Goal: Task Accomplishment & Management: Complete application form

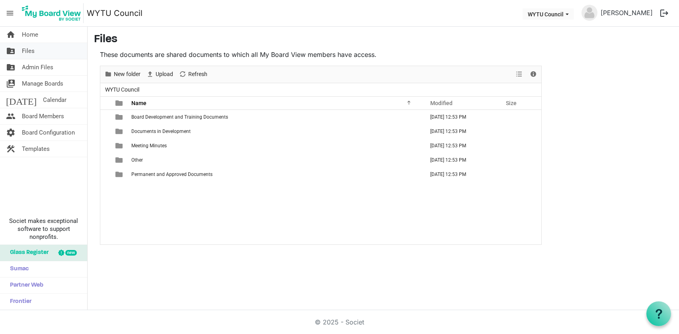
click at [30, 55] on span "Files" at bounding box center [28, 51] width 13 height 16
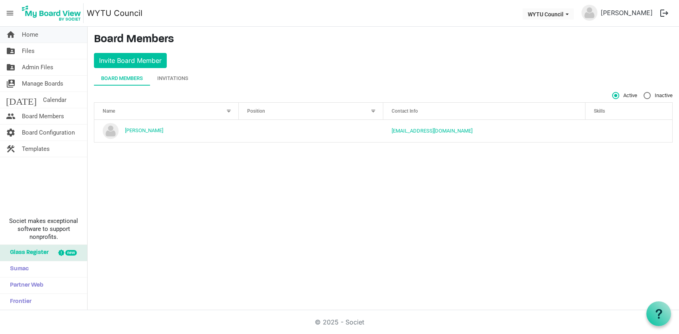
click at [37, 31] on span "Home" at bounding box center [30, 35] width 16 height 16
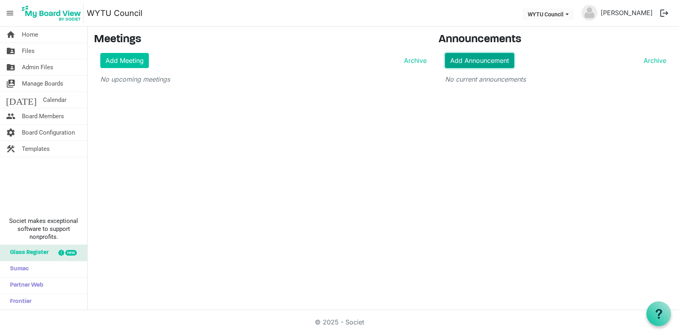
click at [474, 62] on link "Add Announcement" at bounding box center [479, 60] width 69 height 15
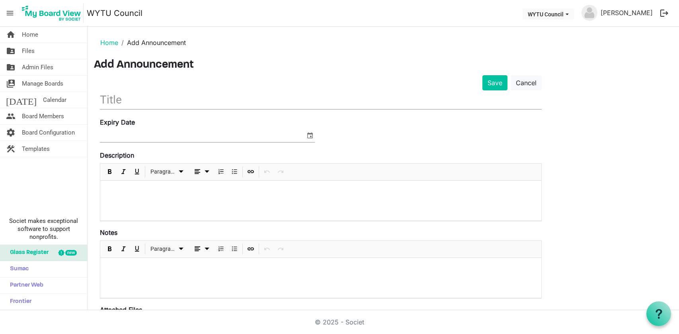
click at [142, 133] on input at bounding box center [202, 136] width 205 height 12
click at [131, 98] on input "text" at bounding box center [321, 99] width 442 height 19
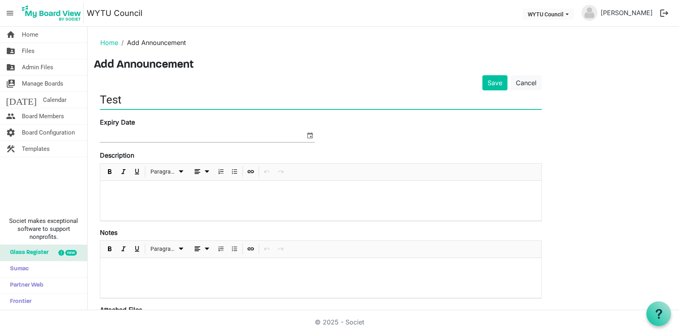
drag, startPoint x: 131, startPoint y: 98, endPoint x: 260, endPoint y: 142, distance: 136.3
click at [221, 136] on form "Save Cancel Test Expiry Date Description Paragraph Notes Paragraph Attached Fil…" at bounding box center [321, 224] width 442 height 298
type input "Test"
click at [310, 139] on span "select" at bounding box center [310, 135] width 10 height 10
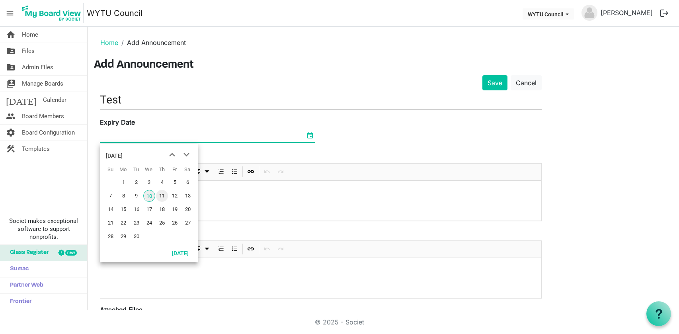
click at [162, 200] on span "11" at bounding box center [162, 196] width 12 height 12
type input "9/11/2025"
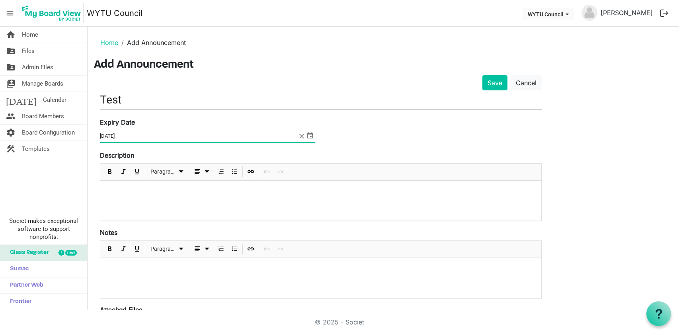
click at [135, 199] on div at bounding box center [320, 201] width 441 height 40
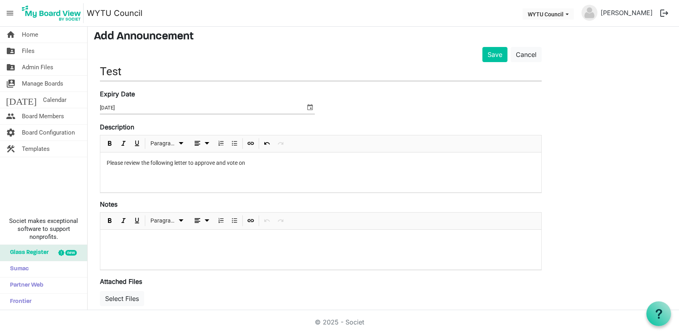
scroll to position [76, 0]
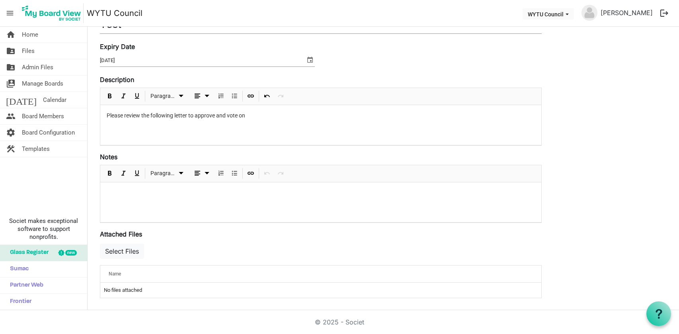
click at [147, 193] on p at bounding box center [321, 193] width 428 height 8
click at [247, 269] on div "Name" at bounding box center [296, 274] width 380 height 12
click at [114, 254] on button "Select Files" at bounding box center [122, 251] width 44 height 15
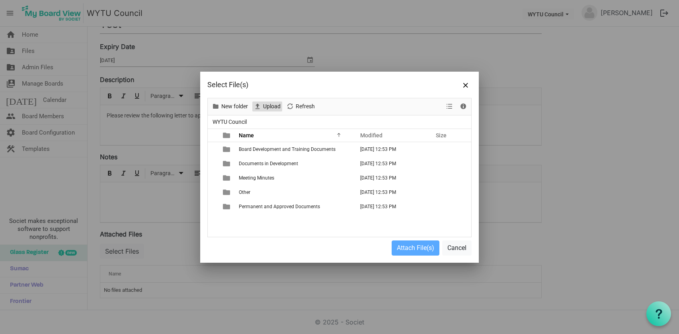
click at [270, 103] on span "Upload" at bounding box center [271, 106] width 19 height 10
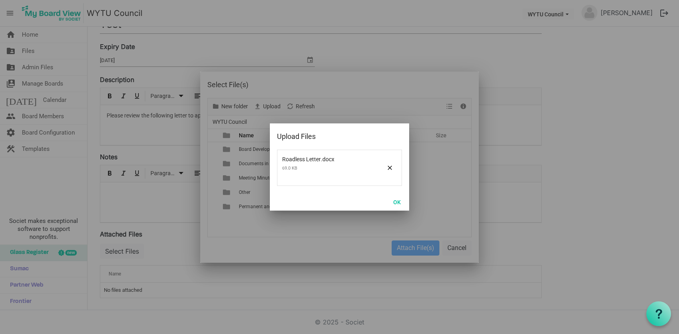
click at [301, 210] on div at bounding box center [339, 167] width 279 height 191
click at [394, 198] on button "OK" at bounding box center [397, 201] width 18 height 11
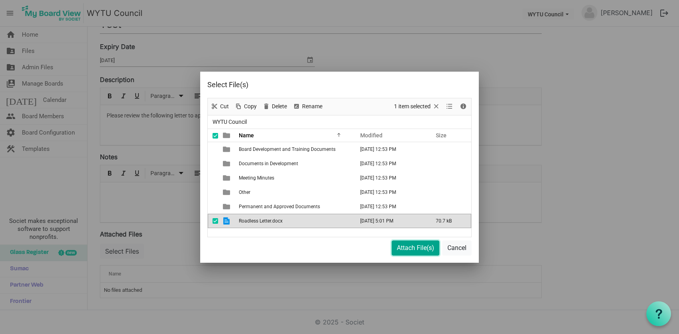
click at [415, 248] on button "Attach File(s)" at bounding box center [416, 247] width 48 height 15
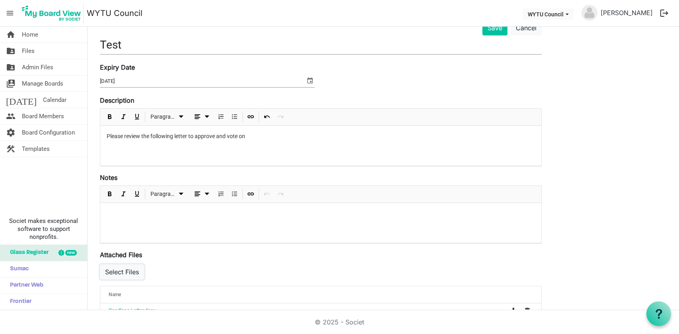
scroll to position [27, 0]
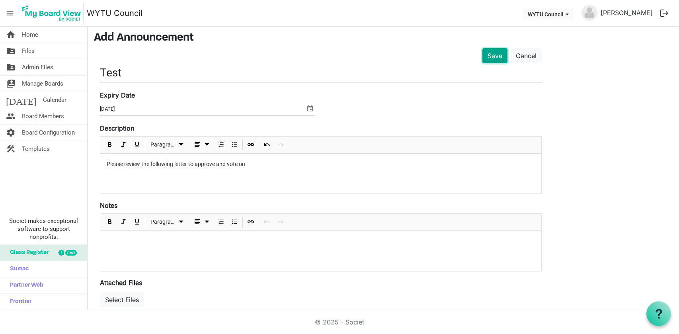
click at [499, 53] on button "Save" at bounding box center [494, 55] width 25 height 15
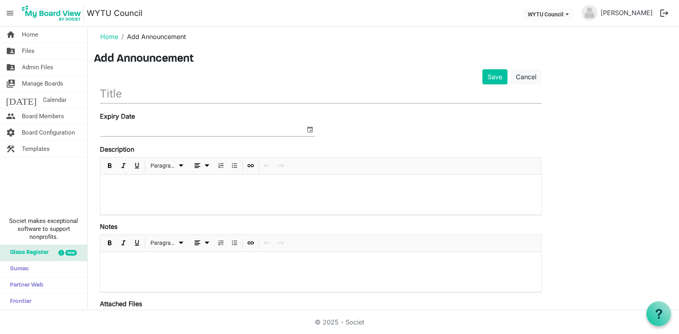
scroll to position [12, 0]
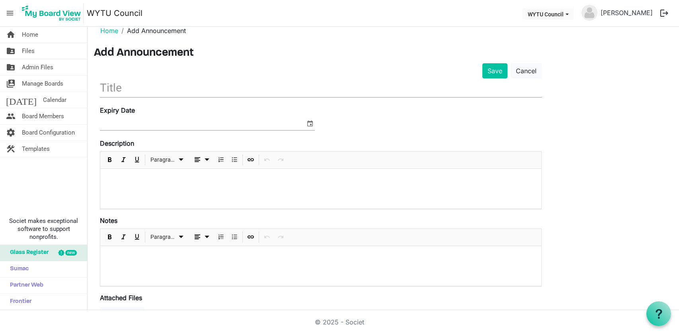
click at [129, 97] on div at bounding box center [321, 88] width 442 height 21
click at [122, 91] on input "text" at bounding box center [321, 87] width 442 height 19
type input "Test"
click at [129, 121] on input at bounding box center [202, 124] width 205 height 12
click at [312, 127] on span "select" at bounding box center [310, 123] width 10 height 10
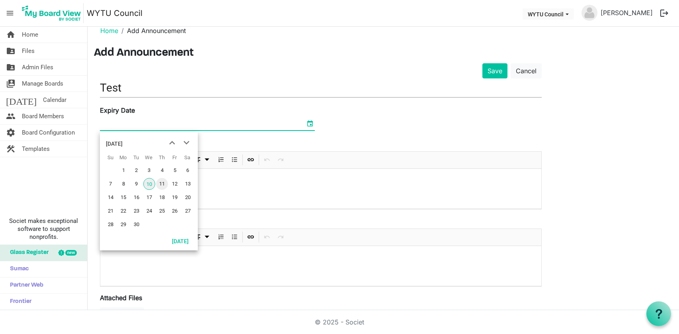
click at [164, 183] on span "11" at bounding box center [162, 184] width 12 height 12
type input "9/11/2025"
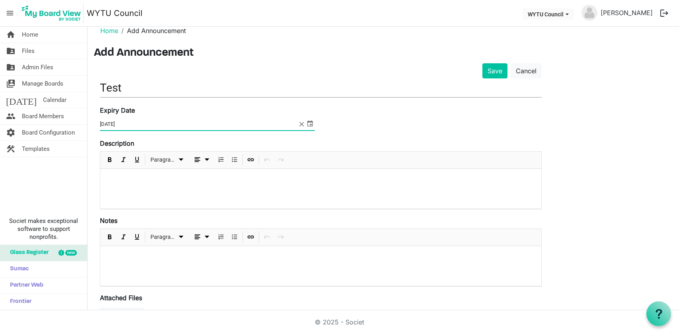
click at [140, 176] on p at bounding box center [321, 179] width 428 height 8
click at [142, 273] on div at bounding box center [320, 266] width 441 height 40
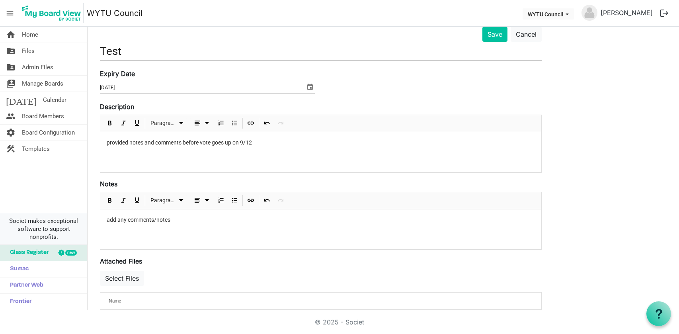
scroll to position [76, 0]
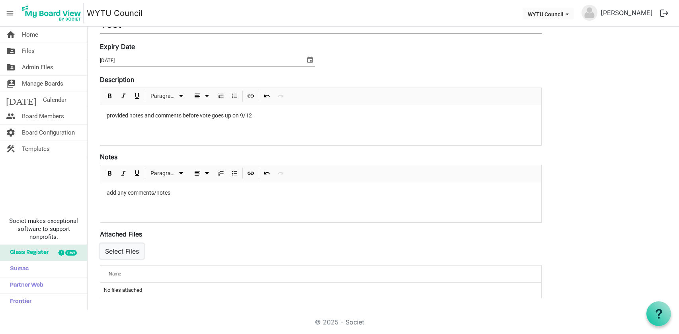
drag, startPoint x: 127, startPoint y: 251, endPoint x: 123, endPoint y: 250, distance: 4.5
click at [126, 251] on button "Select Files" at bounding box center [122, 251] width 44 height 15
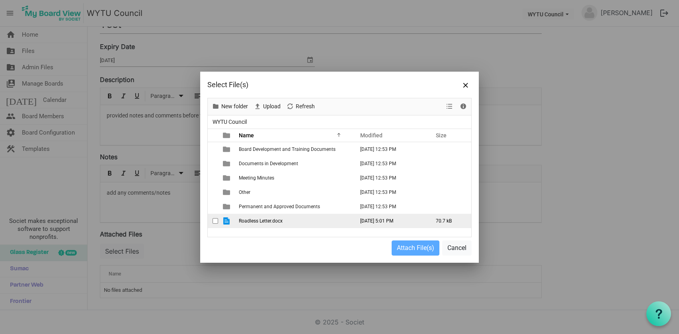
click at [249, 221] on span "Roadless Letter.docx" at bounding box center [261, 221] width 44 height 6
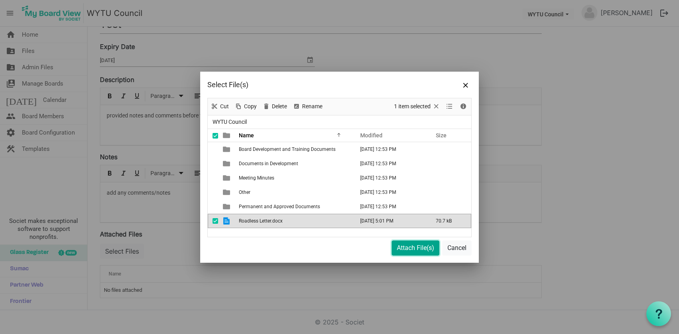
click at [405, 254] on button "Attach File(s)" at bounding box center [416, 247] width 48 height 15
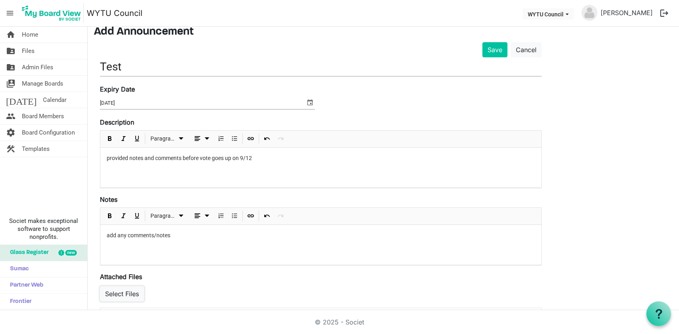
scroll to position [0, 0]
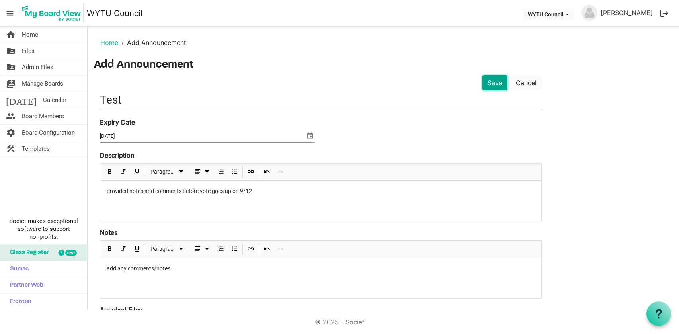
click at [496, 87] on button "Save" at bounding box center [494, 82] width 25 height 15
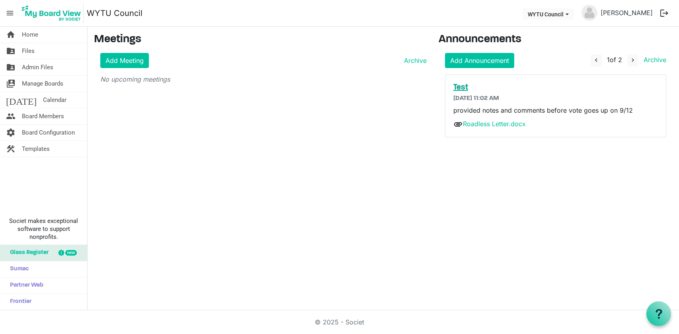
click at [462, 88] on h5 "Test" at bounding box center [555, 88] width 205 height 10
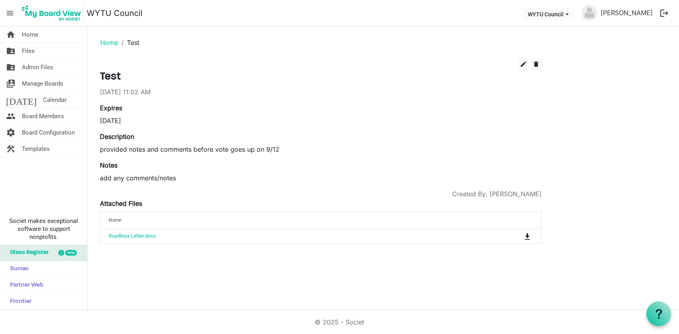
click at [114, 174] on p "add any comments/notes" at bounding box center [321, 178] width 442 height 10
click at [127, 184] on div "edit delete Test [DATE] 11:02 AM Expires [DATE] Description provided notes and …" at bounding box center [321, 150] width 442 height 185
click at [126, 178] on p "add any comments/notes" at bounding box center [321, 178] width 442 height 10
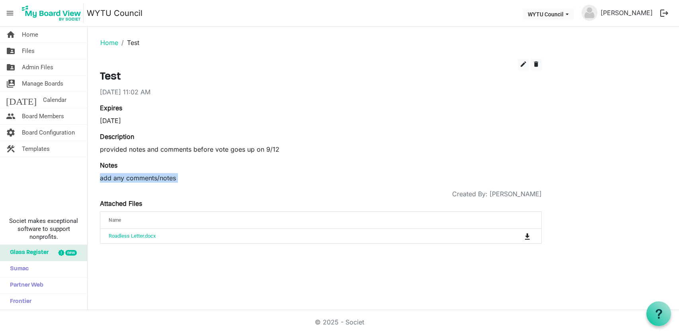
click at [124, 218] on div "Name" at bounding box center [296, 220] width 380 height 12
click at [542, 60] on div "edit delete" at bounding box center [321, 64] width 454 height 12
click at [541, 61] on button "delete" at bounding box center [535, 64] width 11 height 12
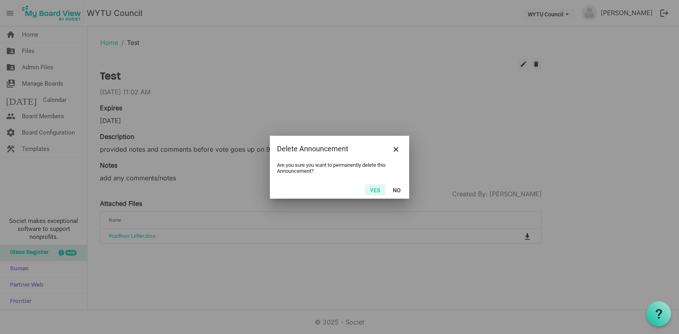
click at [378, 188] on button "Yes" at bounding box center [375, 189] width 20 height 11
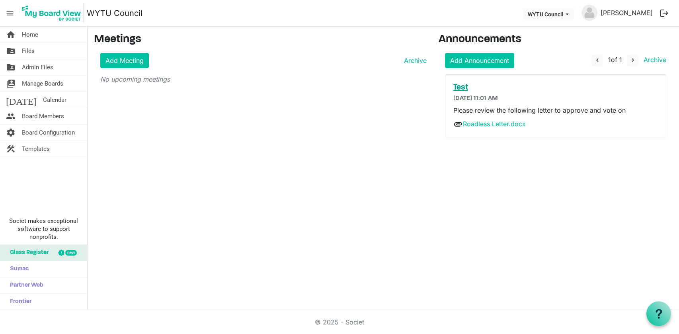
click at [485, 90] on h5 "Test" at bounding box center [555, 88] width 205 height 10
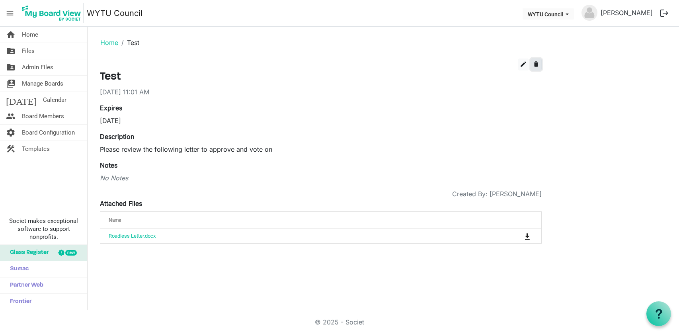
click at [534, 61] on span "delete" at bounding box center [535, 63] width 7 height 7
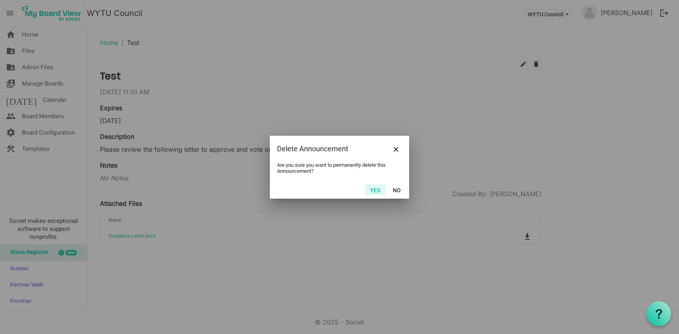
click at [375, 192] on button "Yes" at bounding box center [375, 189] width 20 height 11
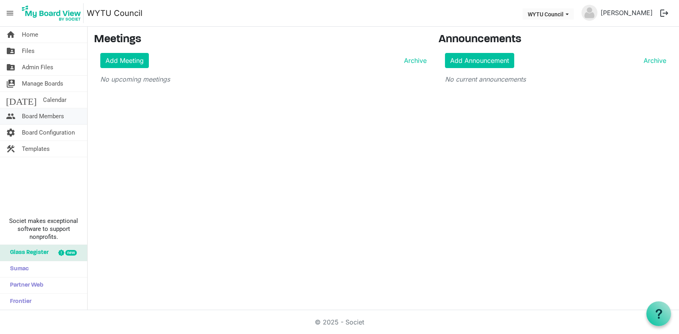
click at [53, 112] on span "Board Members" at bounding box center [43, 116] width 42 height 16
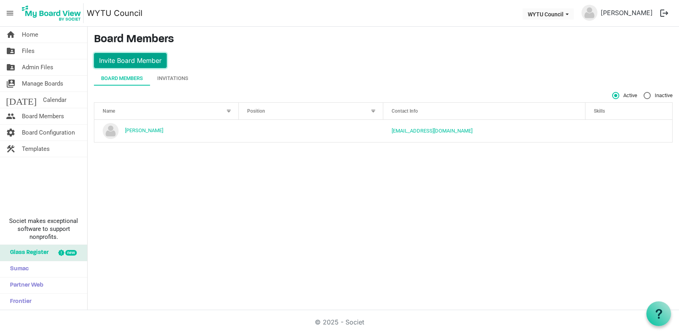
click at [135, 60] on button "Invite Board Member" at bounding box center [130, 60] width 73 height 15
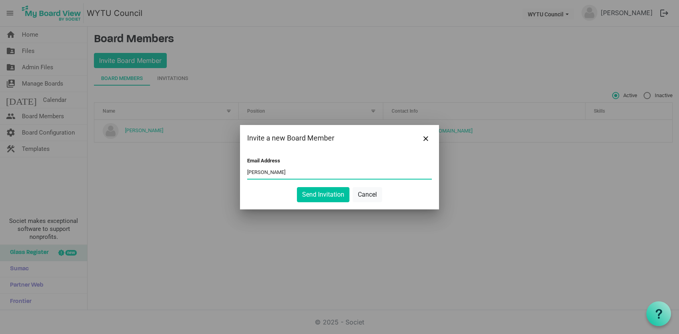
type input "[EMAIL_ADDRESS][DOMAIN_NAME]"
click at [324, 199] on button "Send Invitation" at bounding box center [323, 194] width 53 height 15
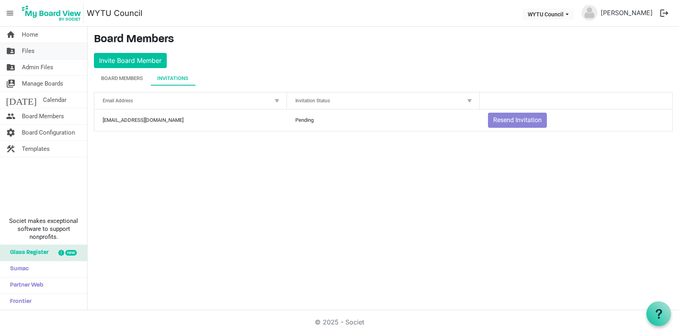
click at [35, 51] on link "folder_shared Files" at bounding box center [43, 51] width 87 height 16
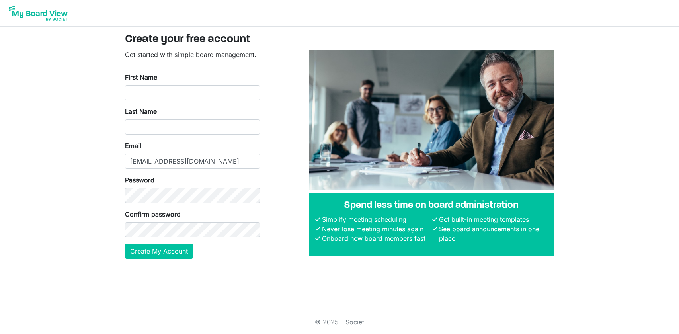
click at [154, 97] on input "First Name" at bounding box center [192, 92] width 135 height 15
type input "I"
type input "J"
type input "Ian James"
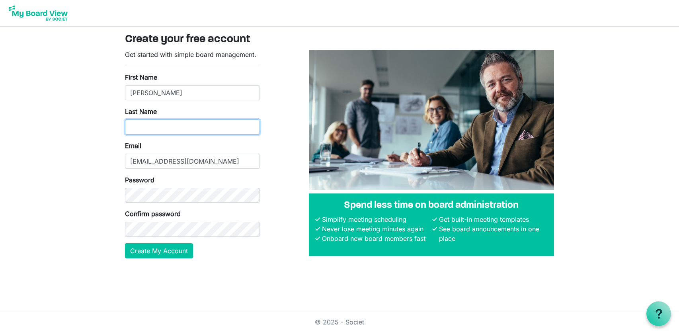
click at [136, 127] on input "Last Name" at bounding box center [192, 126] width 135 height 15
type input "Mc"
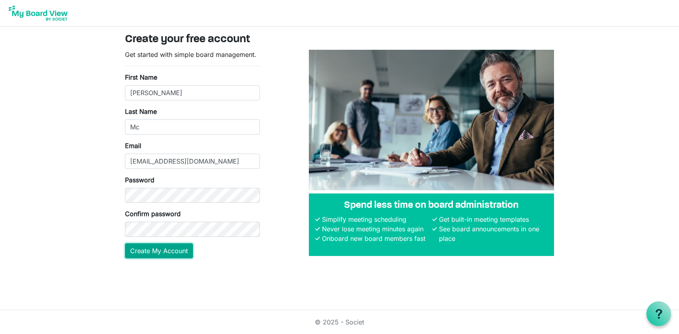
click at [139, 253] on button "Create My Account" at bounding box center [159, 250] width 68 height 15
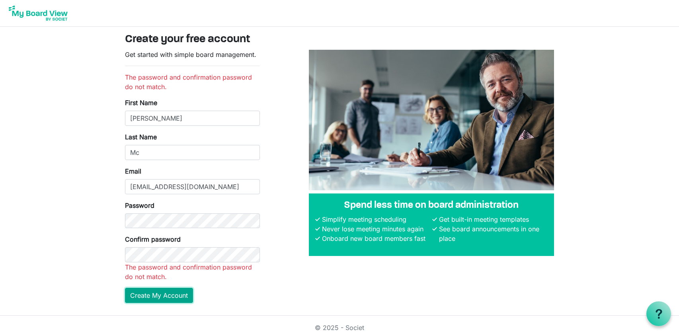
click at [179, 292] on main "Create your free account Get started with simple board management. The password…" at bounding box center [340, 171] width 442 height 289
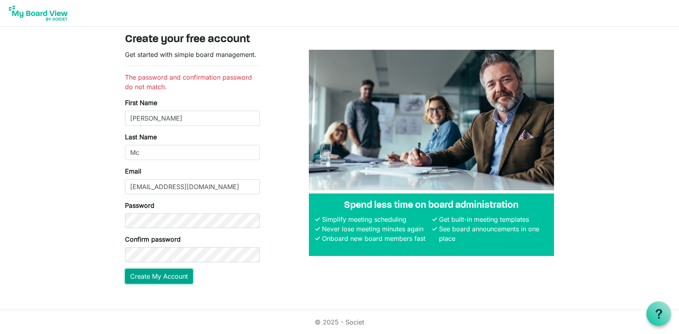
click at [159, 277] on button "Create My Account" at bounding box center [159, 276] width 68 height 15
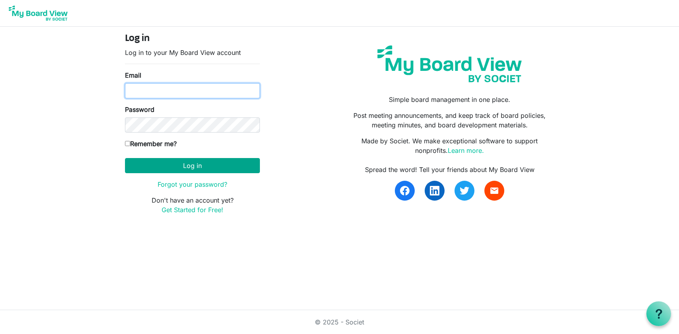
type input "[EMAIL_ADDRESS][DOMAIN_NAME]"
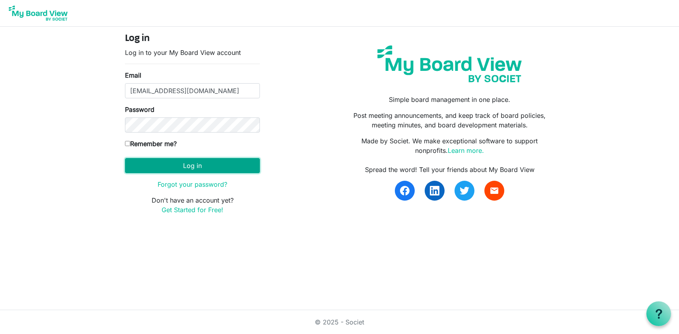
click at [155, 164] on button "Log in" at bounding box center [192, 165] width 135 height 15
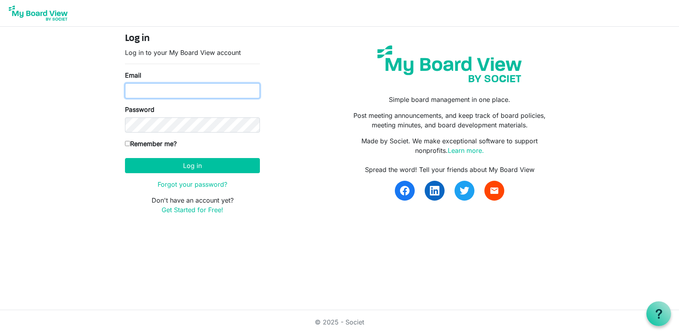
type input "wytucoordinator@gmail.com"
click at [129, 144] on input "Remember me?" at bounding box center [127, 143] width 5 height 5
checkbox input "true"
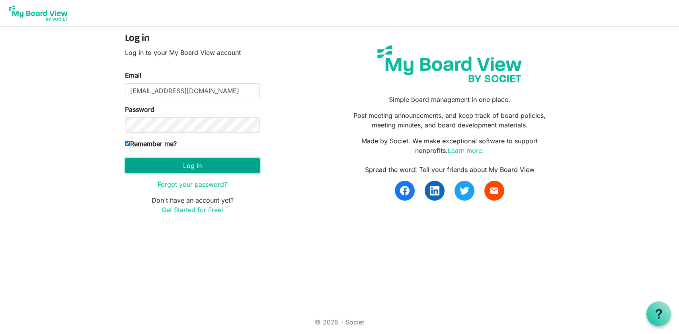
click at [146, 166] on button "Log in" at bounding box center [192, 165] width 135 height 15
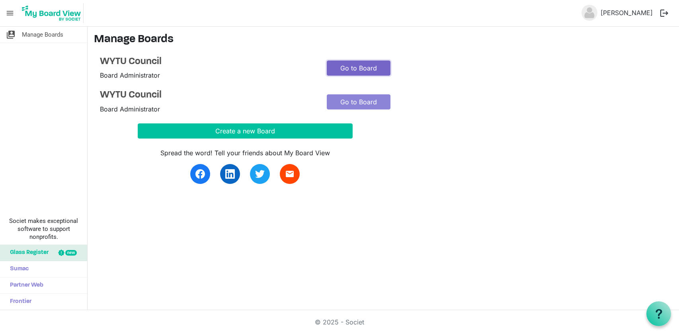
click at [350, 71] on link "Go to Board" at bounding box center [359, 67] width 64 height 15
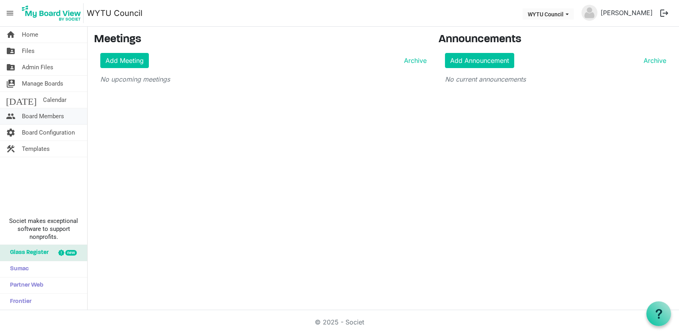
click at [51, 120] on span "Board Members" at bounding box center [43, 116] width 42 height 16
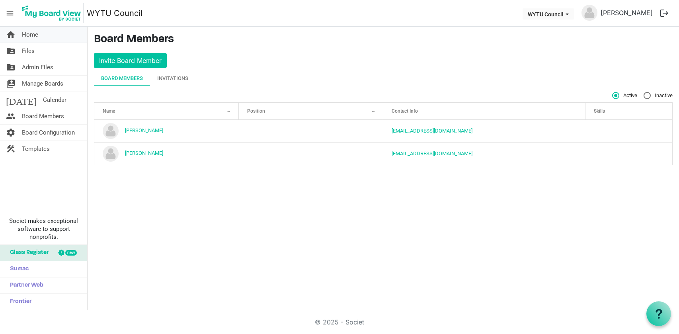
click at [40, 35] on link "home Home" at bounding box center [43, 35] width 87 height 16
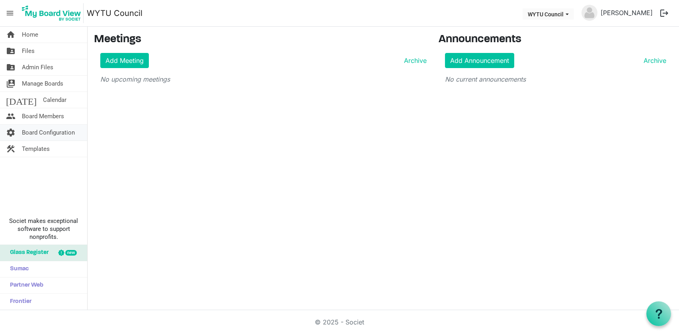
click at [51, 131] on span "Board Configuration" at bounding box center [48, 133] width 53 height 16
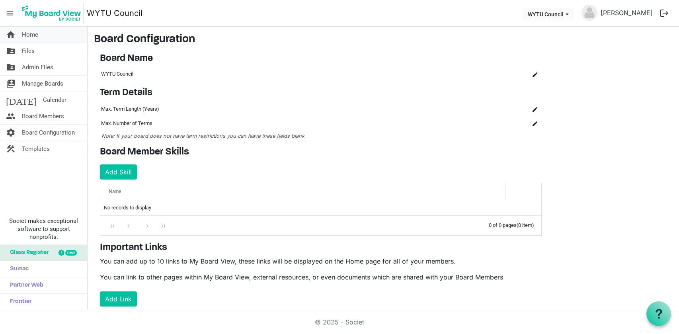
click at [35, 36] on span "Home" at bounding box center [30, 35] width 16 height 16
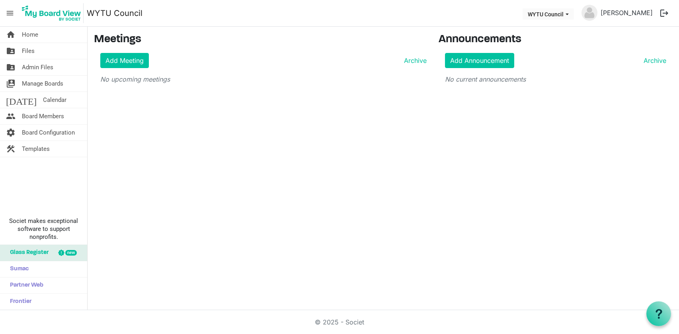
click at [11, 11] on span "menu" at bounding box center [9, 13] width 15 height 15
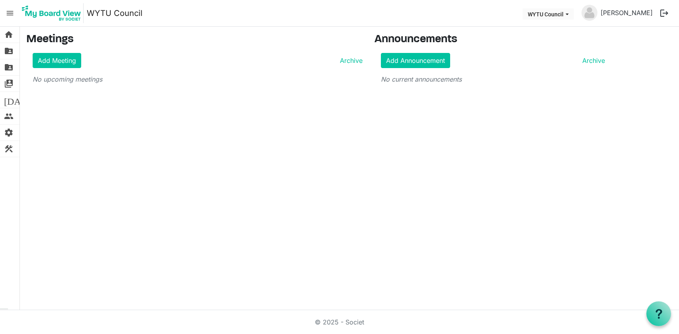
click at [38, 17] on img at bounding box center [51, 13] width 64 height 20
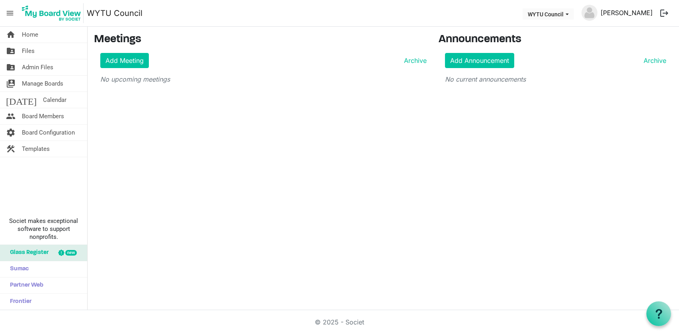
click at [645, 10] on link "[PERSON_NAME]" at bounding box center [626, 13] width 58 height 16
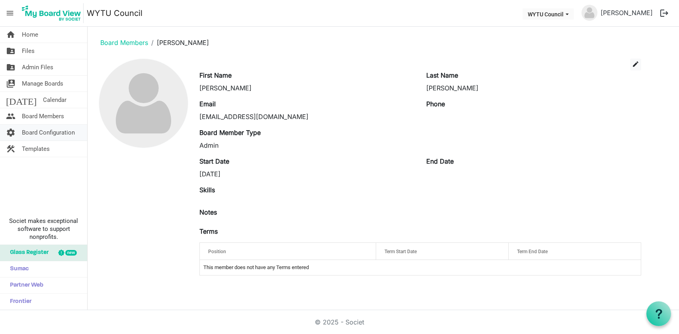
click at [71, 135] on span "Board Configuration" at bounding box center [48, 133] width 53 height 16
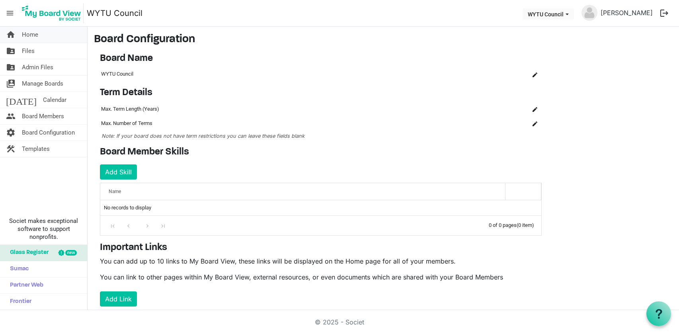
click at [28, 37] on span "Home" at bounding box center [30, 35] width 16 height 16
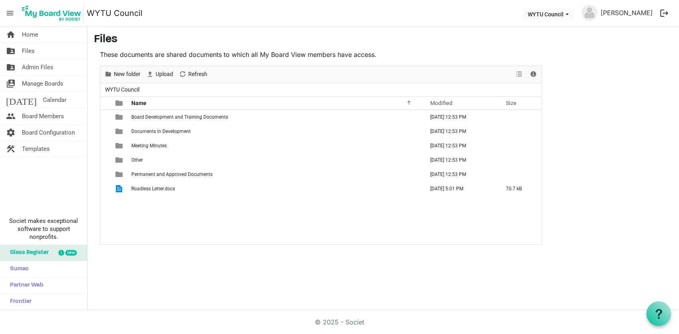
click at [35, 65] on span "Admin Files" at bounding box center [37, 67] width 31 height 16
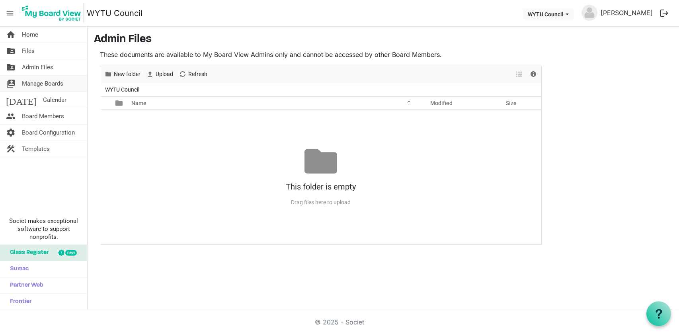
click at [38, 78] on span "Manage Boards" at bounding box center [42, 84] width 41 height 16
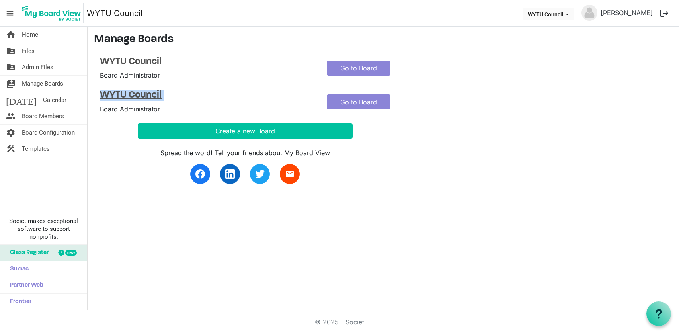
click at [117, 94] on h4 "WYTU Council" at bounding box center [207, 96] width 215 height 12
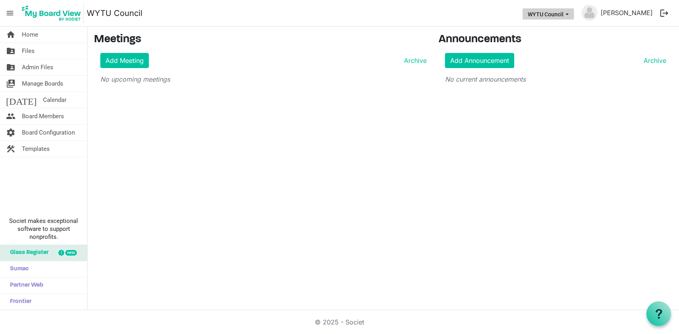
click at [571, 15] on span "WYTU Council dropdownbutton" at bounding box center [566, 14] width 7 height 3
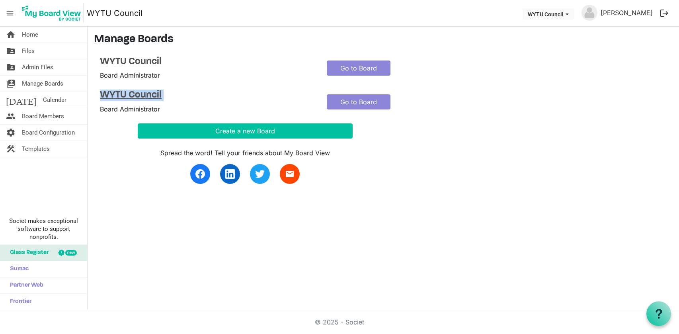
click at [90, 120] on main "Manage Boards WYTU Council Board Administrator Go to Board WYTU Council Board A…" at bounding box center [383, 113] width 591 height 173
click at [23, 148] on span "Templates" at bounding box center [36, 149] width 28 height 16
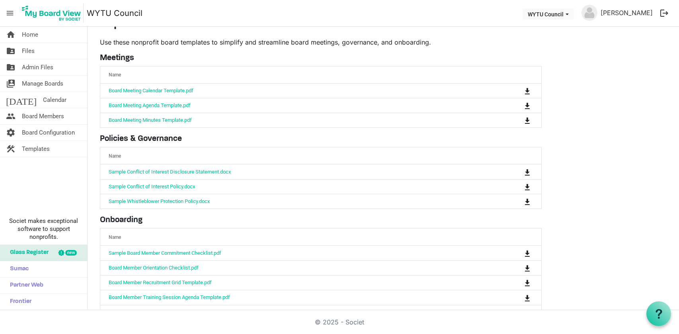
scroll to position [36, 0]
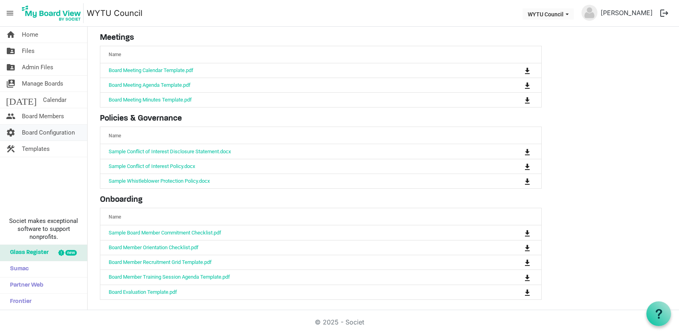
click at [48, 133] on span "Board Configuration" at bounding box center [48, 133] width 53 height 16
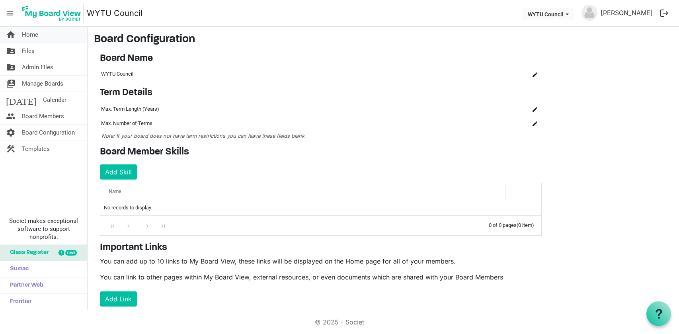
click at [41, 38] on link "home Home" at bounding box center [43, 35] width 87 height 16
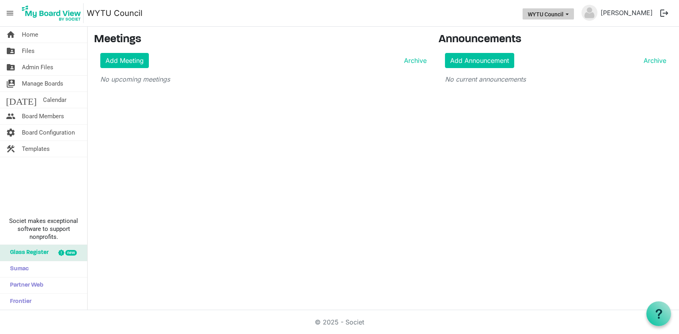
click at [550, 8] on button "WYTU Council" at bounding box center [547, 13] width 51 height 11
click at [644, 13] on link "[PERSON_NAME]" at bounding box center [626, 13] width 58 height 16
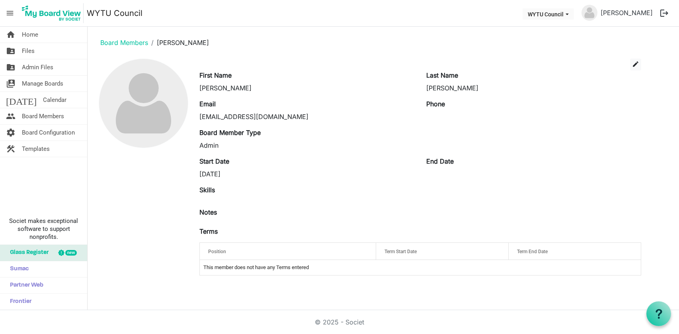
click at [103, 15] on link "WYTU Council" at bounding box center [115, 13] width 56 height 16
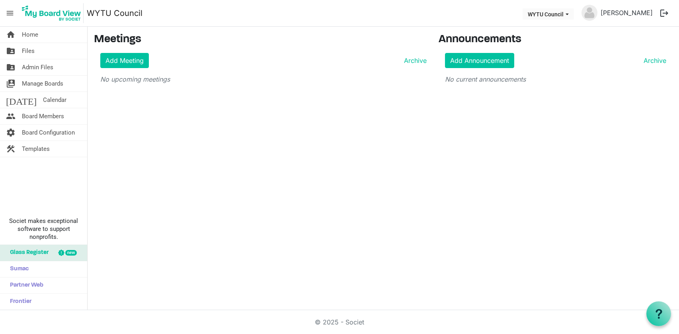
click at [535, 2] on nav "menu WYTU Council WYTU Council Ian McCreary logout" at bounding box center [339, 13] width 679 height 27
click at [552, 19] on button "WYTU Council" at bounding box center [547, 13] width 51 height 11
click at [554, 44] on li "WYTU Council" at bounding box center [557, 44] width 48 height 14
click at [566, 13] on button "WYTU Council" at bounding box center [547, 13] width 51 height 11
click at [556, 27] on li "WYTU Council" at bounding box center [557, 30] width 48 height 14
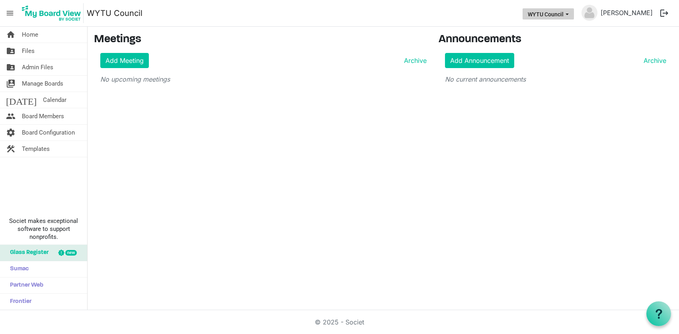
click at [559, 16] on button "WYTU Council" at bounding box center [547, 13] width 51 height 11
click at [544, 41] on li "WYTU Council" at bounding box center [557, 44] width 48 height 14
click at [7, 16] on span "menu" at bounding box center [9, 13] width 15 height 15
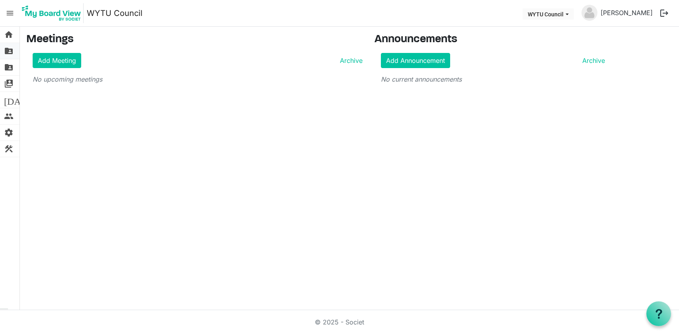
click at [11, 49] on span "folder_shared" at bounding box center [9, 51] width 10 height 16
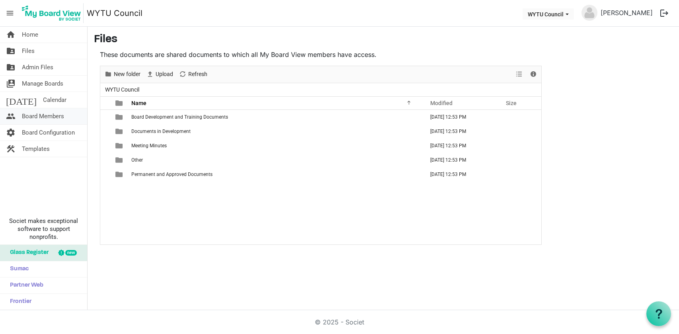
click at [61, 120] on span "Board Members" at bounding box center [43, 116] width 42 height 16
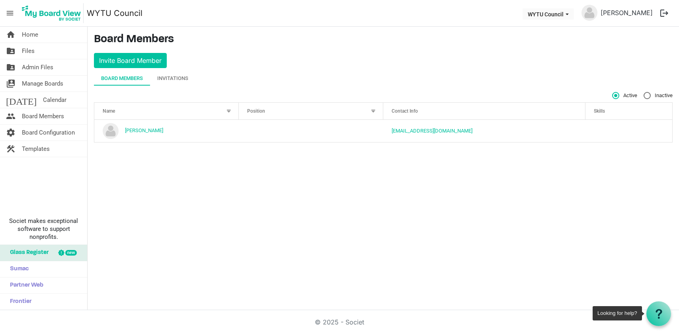
click at [653, 309] on div at bounding box center [658, 313] width 25 height 25
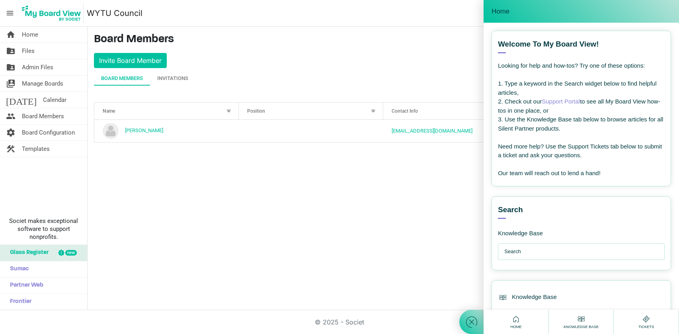
click at [525, 253] on input "text" at bounding box center [583, 252] width 158 height 16
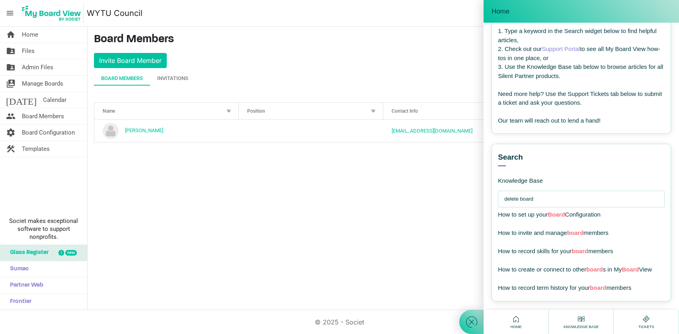
scroll to position [43, 0]
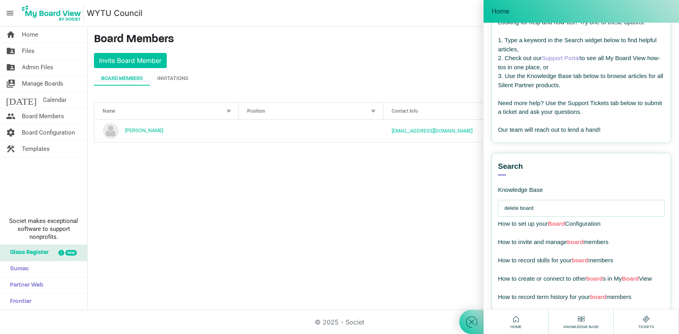
drag, startPoint x: 537, startPoint y: 208, endPoint x: 471, endPoint y: 212, distance: 66.6
click at [471, 212] on div "Home Welcome! How can I help you ? --- email --- Welcome to My Board View! View…" at bounding box center [569, 167] width 220 height 334
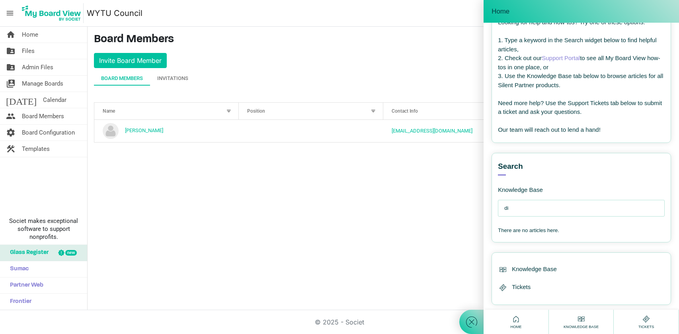
type input "d"
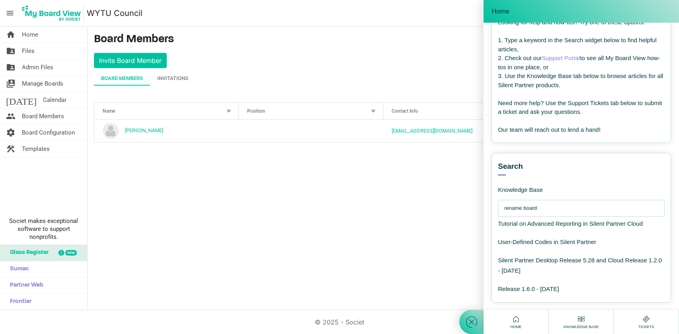
type input "rename board"
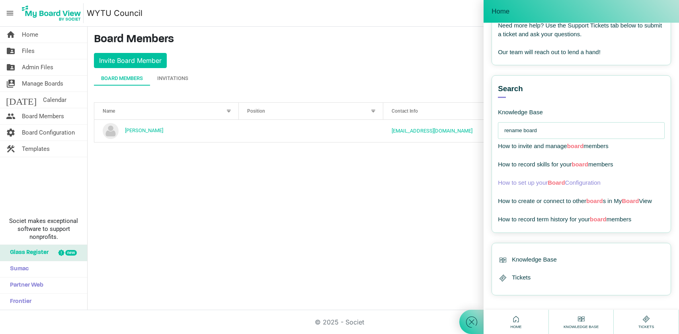
scroll to position [124, 0]
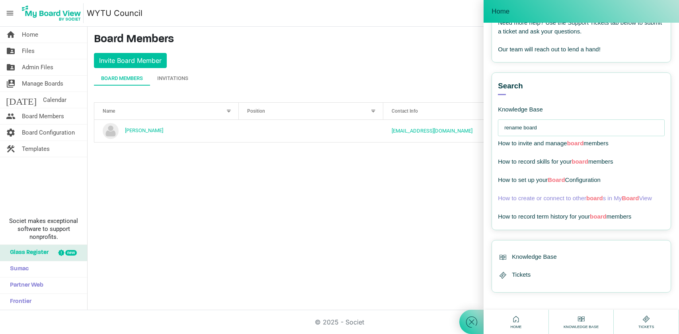
click at [520, 199] on span "How to create or connect to other board s in My Board View" at bounding box center [575, 198] width 154 height 7
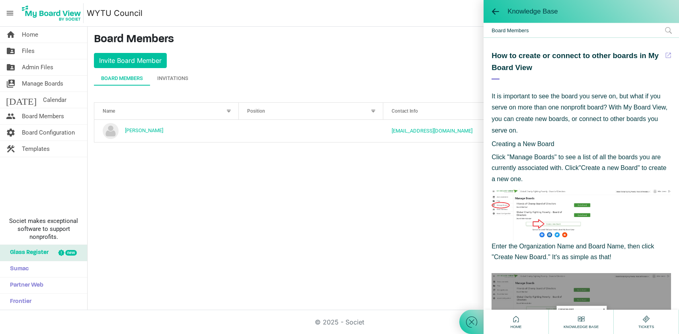
click at [549, 211] on img at bounding box center [580, 214] width 179 height 53
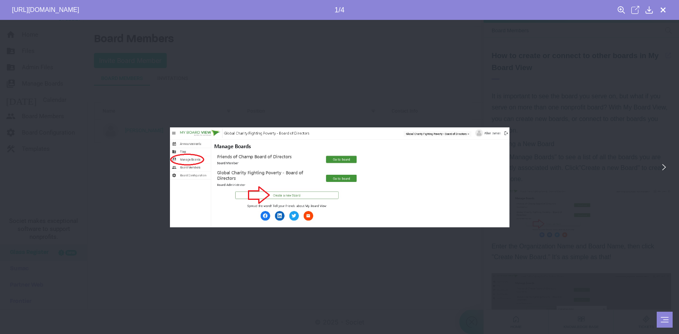
click at [571, 154] on div at bounding box center [339, 177] width 679 height 315
click at [665, 168] on icon at bounding box center [664, 167] width 10 height 10
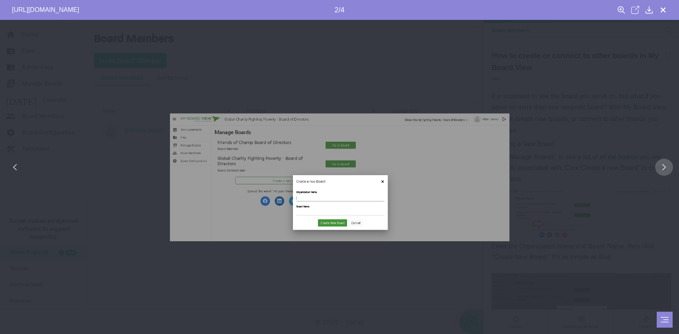
click at [665, 168] on icon at bounding box center [664, 167] width 10 height 10
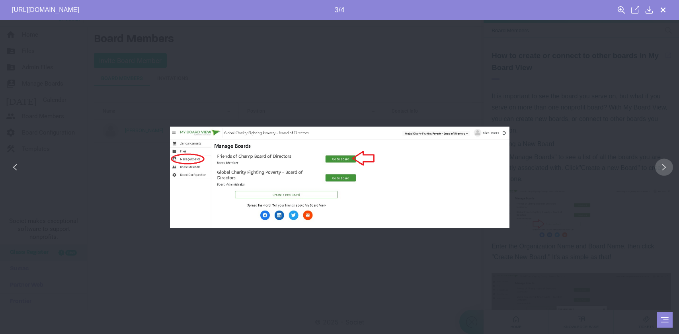
click at [665, 168] on icon at bounding box center [664, 167] width 10 height 10
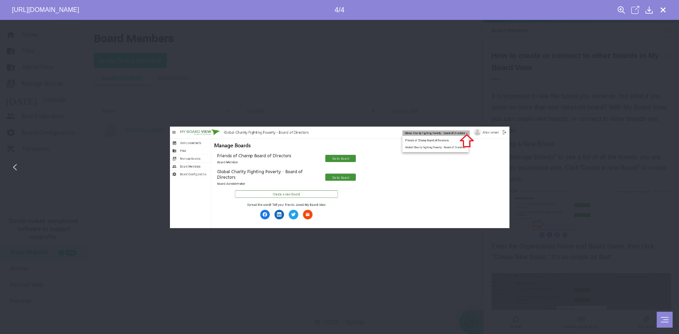
click at [665, 168] on div at bounding box center [339, 177] width 679 height 315
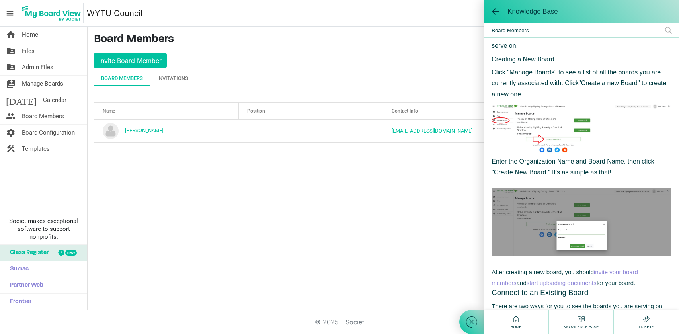
scroll to position [0, 0]
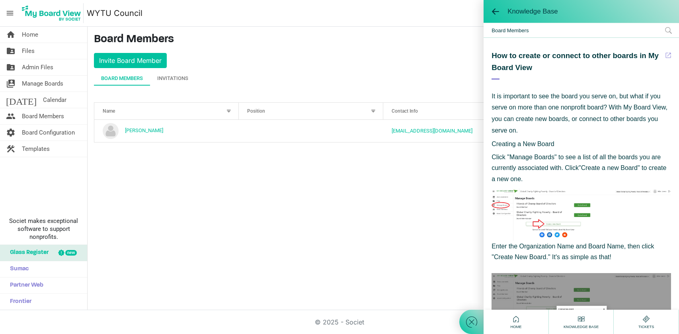
click at [671, 30] on icon at bounding box center [668, 30] width 7 height 7
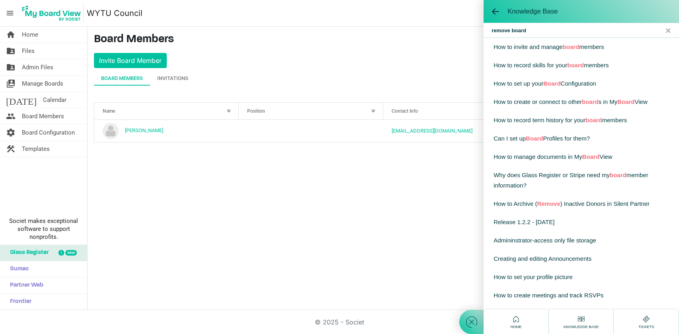
click at [524, 33] on input "remove board" at bounding box center [580, 30] width 195 height 14
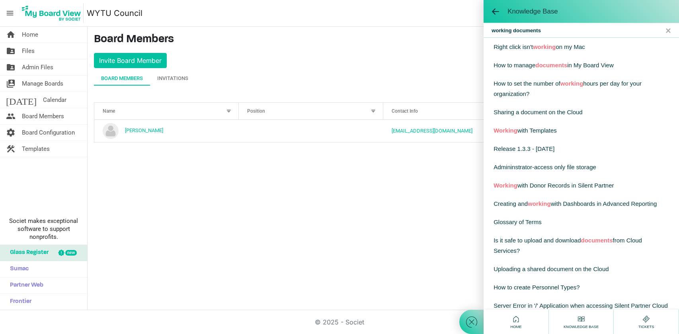
click at [526, 32] on input "working documents" at bounding box center [580, 30] width 195 height 14
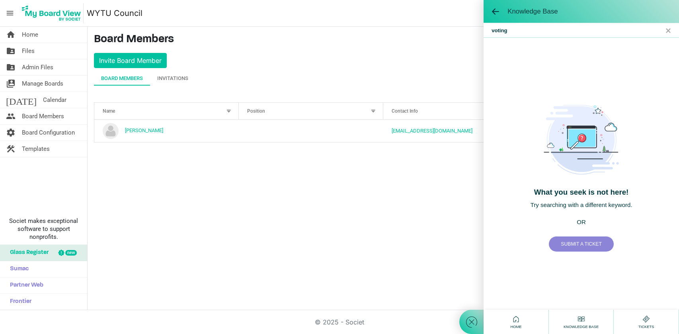
click at [501, 30] on input "voting" at bounding box center [580, 30] width 195 height 14
click at [498, 32] on input "vote" at bounding box center [580, 30] width 195 height 14
type input "discussion"
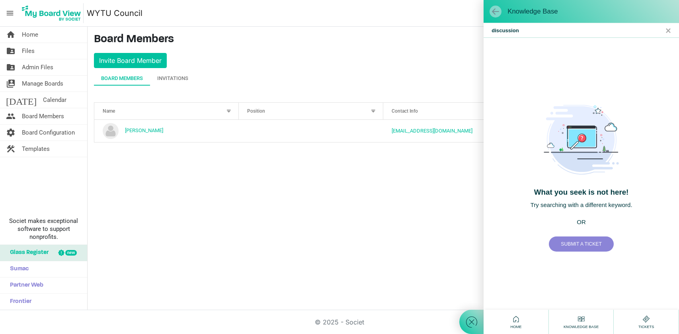
click at [493, 12] on span at bounding box center [495, 12] width 8 height 8
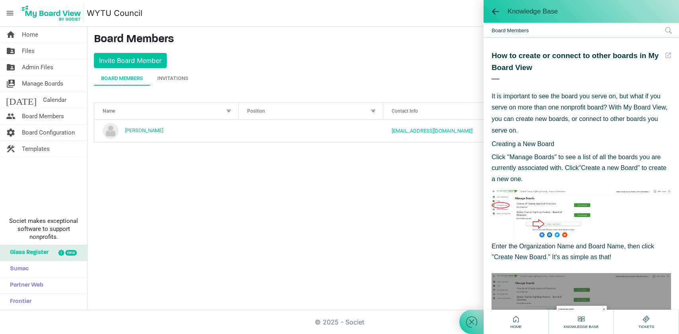
click at [552, 31] on span "Board Members" at bounding box center [580, 30] width 195 height 14
click at [531, 26] on span "Board Members" at bounding box center [580, 30] width 195 height 14
drag, startPoint x: 522, startPoint y: 27, endPoint x: 519, endPoint y: 31, distance: 4.5
click at [521, 29] on span "Board Members" at bounding box center [580, 30] width 195 height 14
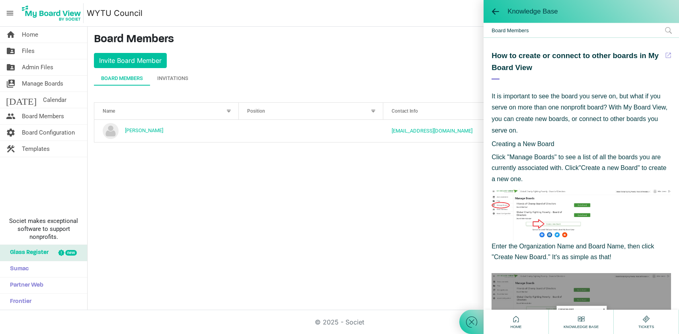
click at [519, 31] on span "Board Members" at bounding box center [580, 30] width 195 height 14
click at [528, 29] on span "Board Members" at bounding box center [580, 30] width 195 height 14
drag, startPoint x: 537, startPoint y: 30, endPoint x: 523, endPoint y: 28, distance: 14.1
click at [524, 29] on span "Board Members" at bounding box center [580, 30] width 195 height 14
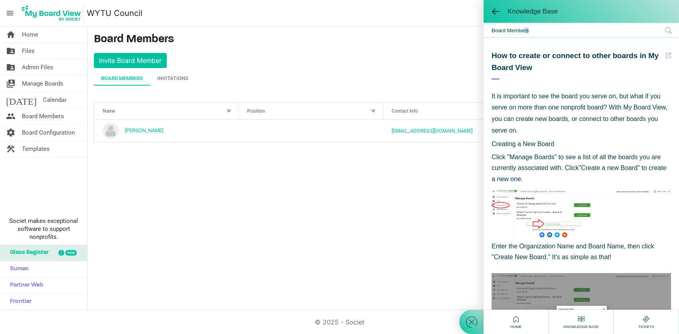
click at [527, 30] on span "Board Members" at bounding box center [580, 30] width 195 height 14
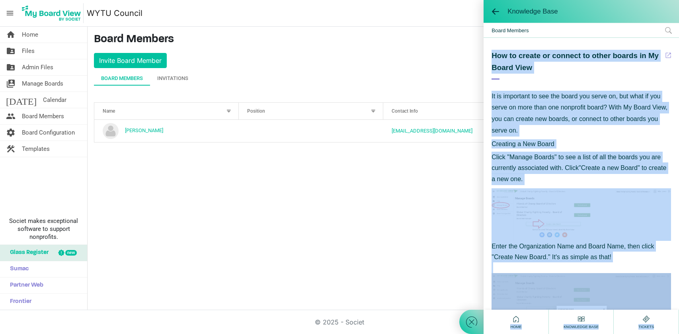
drag, startPoint x: 530, startPoint y: 30, endPoint x: 479, endPoint y: 30, distance: 50.9
click at [479, 30] on div "Knowledge Base Welcome! How can I help you ? --- email --- Board Members How to…" at bounding box center [569, 167] width 220 height 334
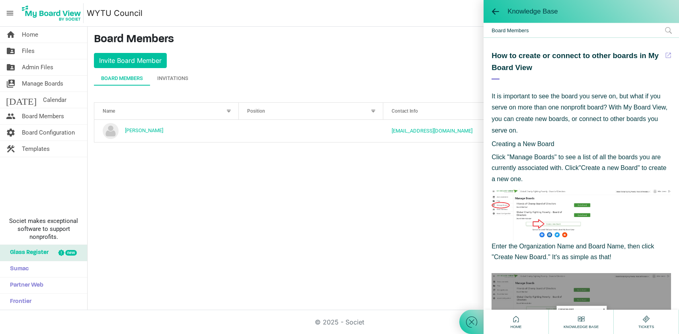
click at [493, 33] on span "Board Members" at bounding box center [580, 30] width 195 height 14
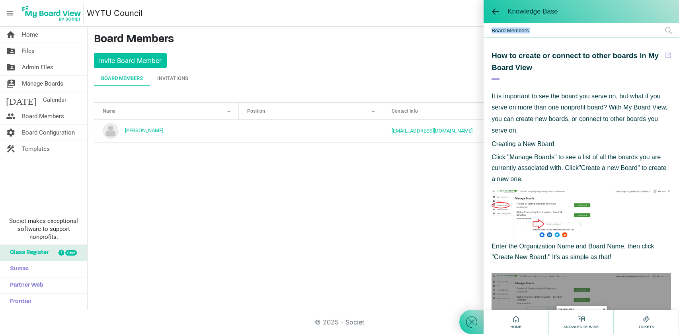
click at [493, 33] on span "Board Members" at bounding box center [580, 30] width 195 height 14
click at [500, 34] on span "Board Members" at bounding box center [580, 30] width 195 height 14
click at [500, 32] on span "Board Members" at bounding box center [580, 30] width 195 height 14
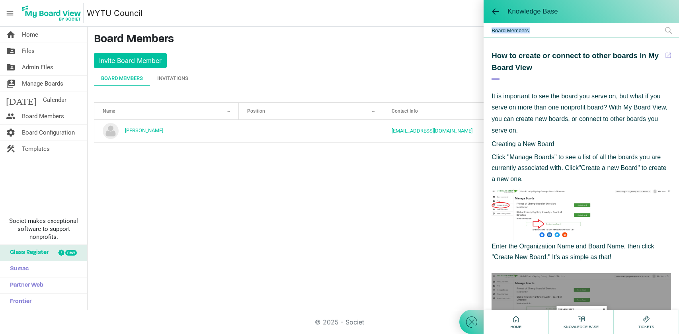
click at [531, 33] on span "Board Members" at bounding box center [580, 30] width 195 height 14
click at [527, 32] on span "Board Members" at bounding box center [580, 30] width 195 height 14
click at [497, 14] on icon at bounding box center [495, 12] width 8 height 8
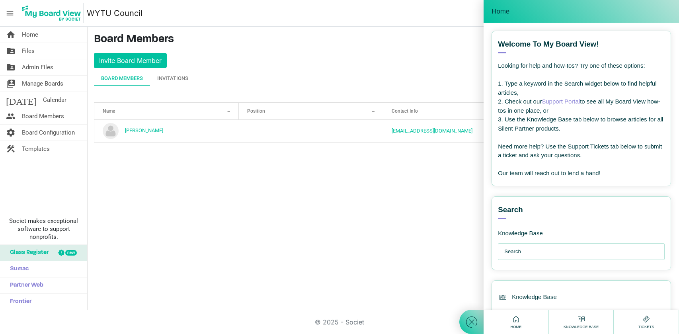
click at [495, 13] on span "Home" at bounding box center [500, 12] width 18 height 8
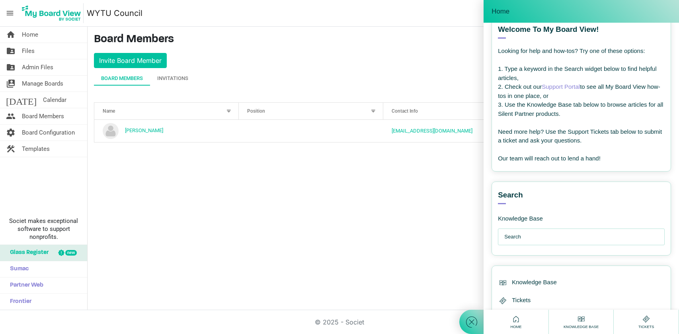
scroll to position [41, 0]
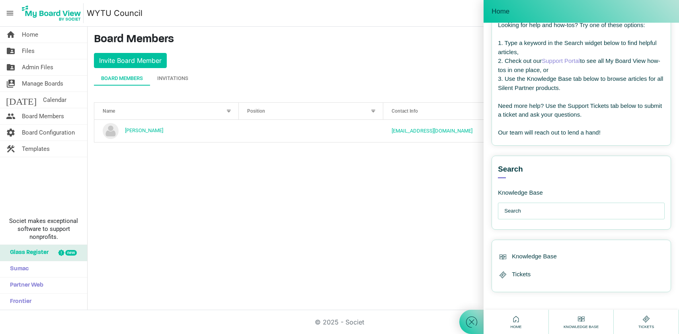
click at [583, 321] on icon at bounding box center [581, 319] width 10 height 10
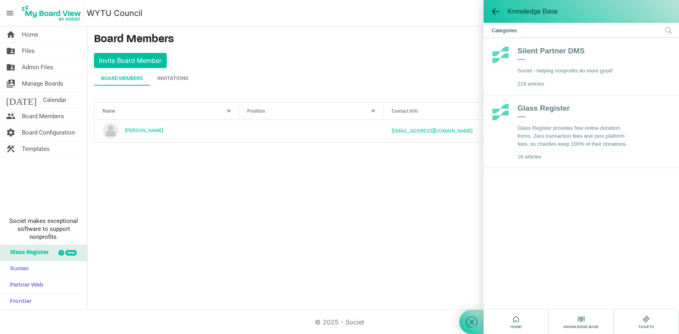
click at [525, 34] on span "Categories" at bounding box center [580, 30] width 195 height 14
click at [512, 30] on span "Categories" at bounding box center [580, 30] width 195 height 14
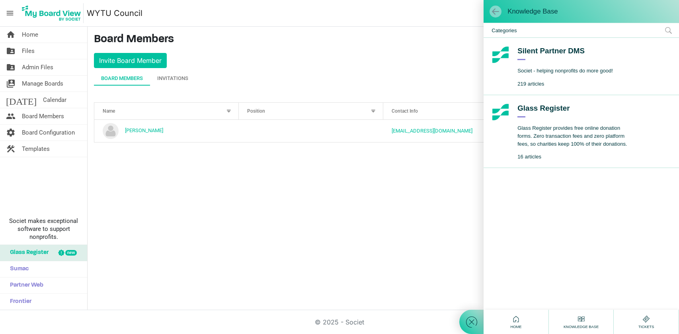
click at [492, 11] on span at bounding box center [495, 12] width 8 height 8
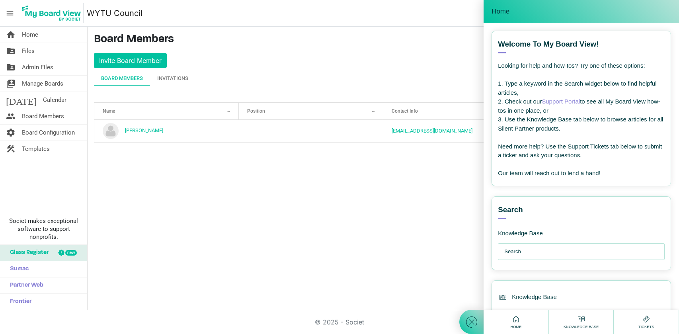
click at [526, 252] on input "text" at bounding box center [583, 252] width 158 height 16
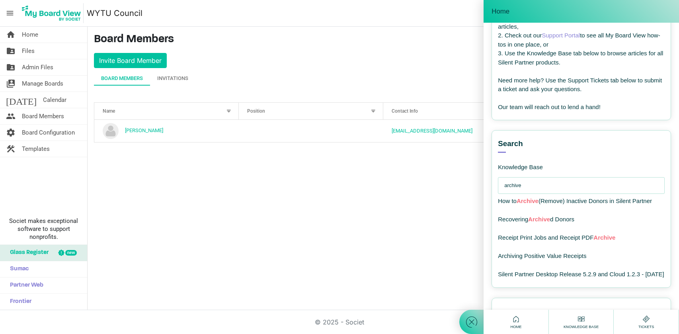
scroll to position [56, 0]
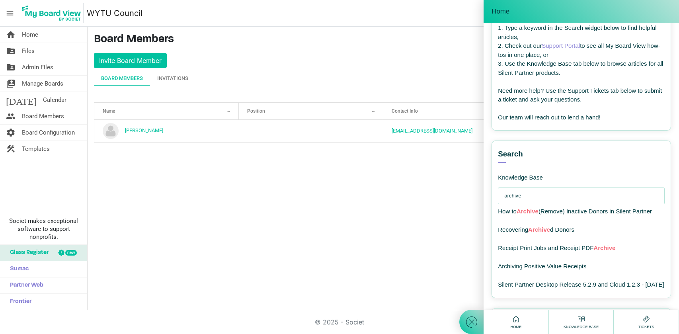
click at [520, 197] on input "archive" at bounding box center [583, 196] width 158 height 16
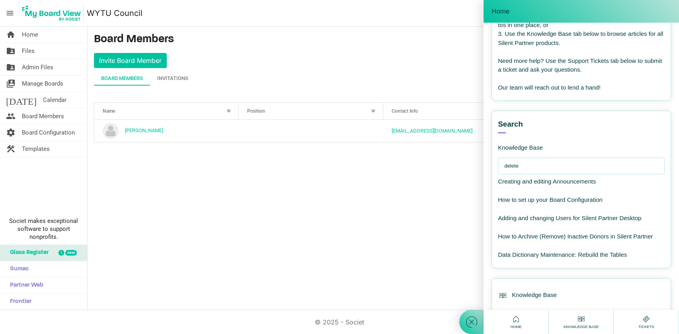
scroll to position [90, 0]
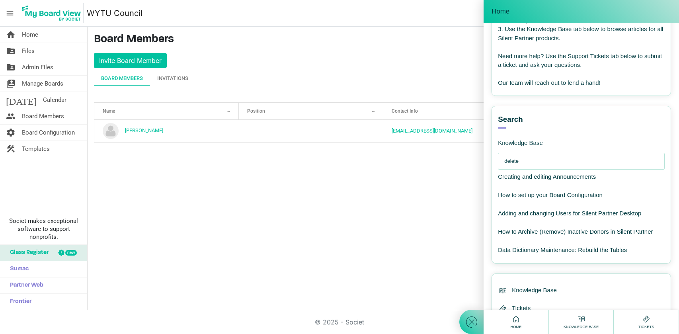
click at [517, 162] on input "delete" at bounding box center [583, 161] width 158 height 16
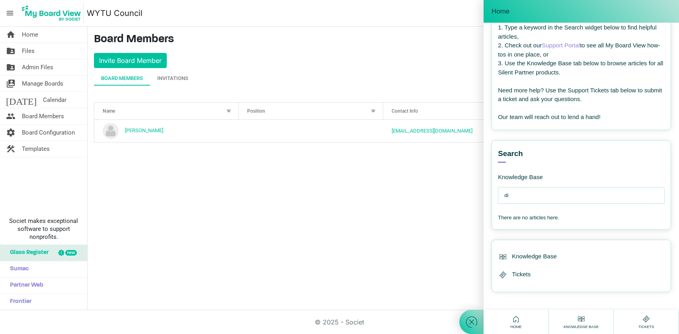
type input "d"
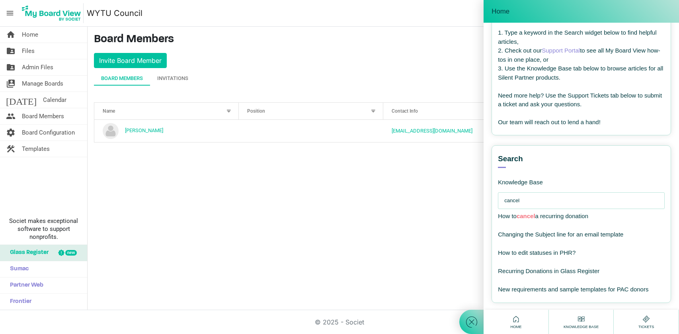
scroll to position [0, 0]
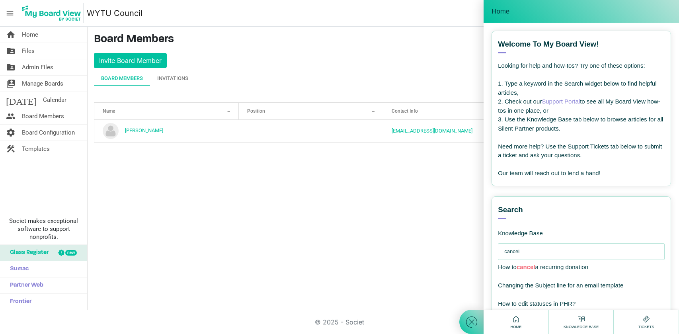
click at [261, 216] on div "home Home folder_shared Files folder_shared Admin Files switch_account Manage B…" at bounding box center [339, 168] width 679 height 283
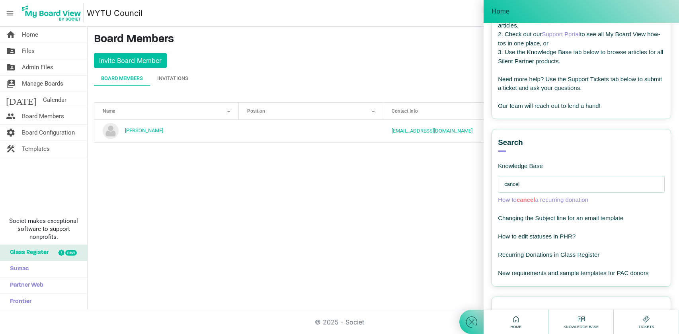
scroll to position [70, 0]
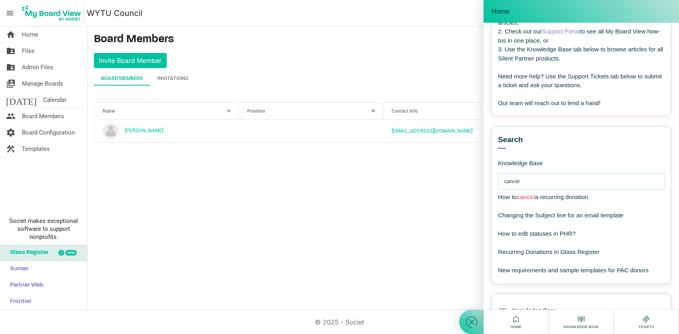
click at [506, 181] on input "cancel" at bounding box center [583, 181] width 158 height 16
click at [532, 183] on input "cancel" at bounding box center [583, 181] width 158 height 16
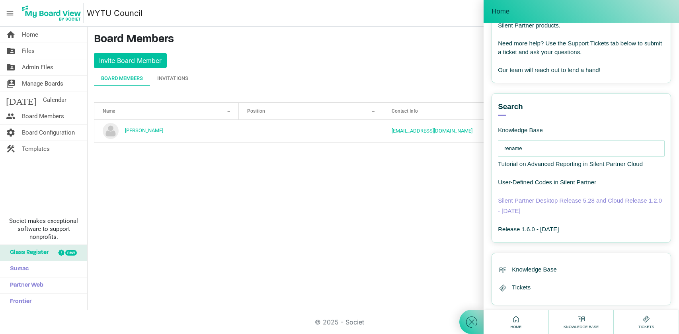
scroll to position [105, 0]
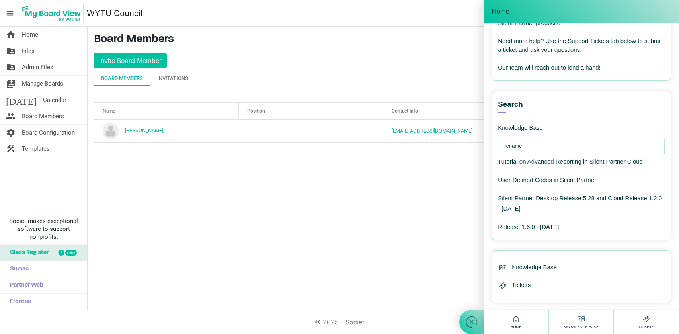
click at [519, 321] on icon at bounding box center [516, 319] width 10 height 10
click at [514, 325] on span "Home" at bounding box center [515, 327] width 15 height 6
click at [524, 144] on input "rename" at bounding box center [583, 146] width 158 height 16
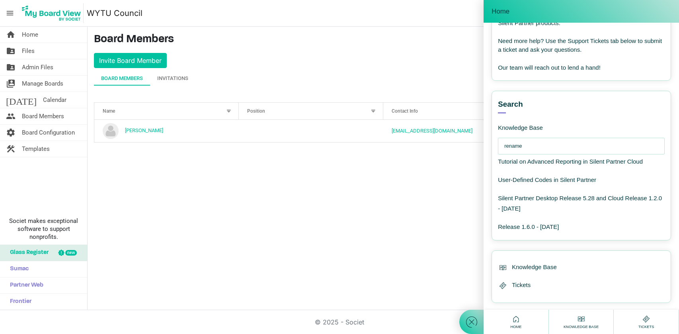
click at [524, 144] on input "rename" at bounding box center [583, 146] width 158 height 16
click at [515, 148] on input "rename" at bounding box center [583, 146] width 158 height 16
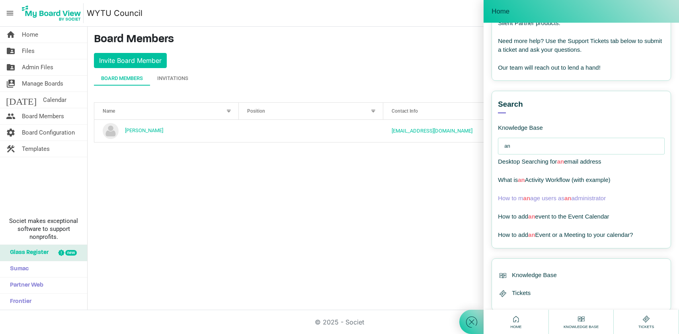
type input "an"
click at [538, 195] on span "How to m an age users as an administrator" at bounding box center [552, 198] width 108 height 7
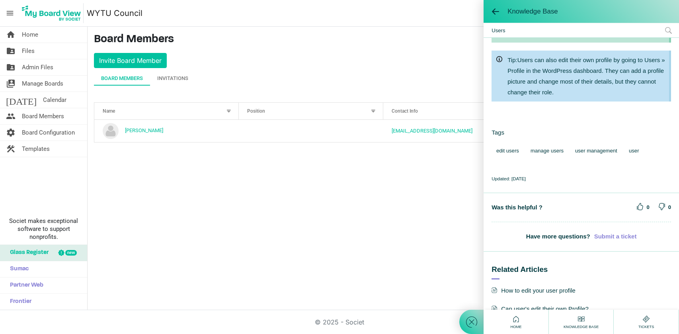
scroll to position [1021, 0]
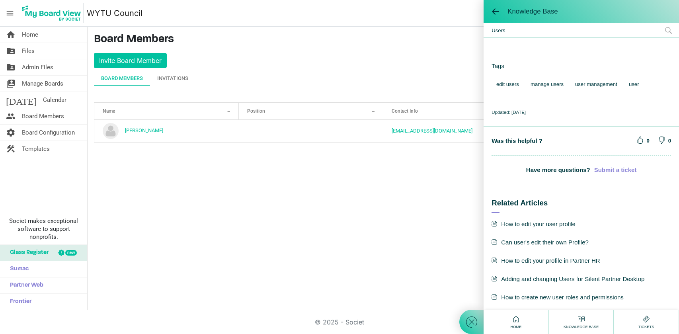
click at [417, 240] on div "home Home folder_shared Files folder_shared Admin Files switch_account Manage B…" at bounding box center [339, 168] width 679 height 283
click at [494, 14] on span at bounding box center [495, 12] width 8 height 8
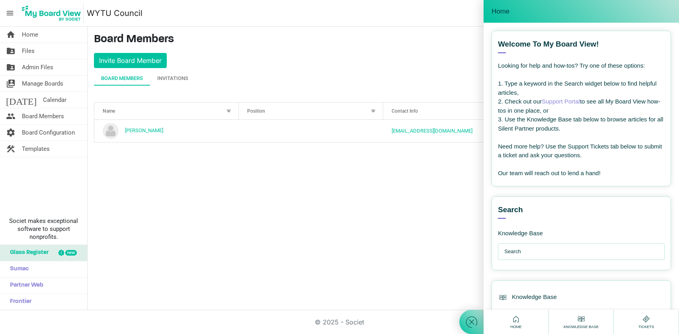
click at [492, 18] on div "Home" at bounding box center [580, 11] width 195 height 23
click at [497, 13] on span "Home" at bounding box center [500, 12] width 18 height 8
click at [292, 45] on h3 "Board Members" at bounding box center [383, 40] width 579 height 14
click at [341, 214] on div "home Home folder_shared Files folder_shared Admin Files switch_account Manage B…" at bounding box center [339, 168] width 679 height 283
click at [26, 34] on span "Home" at bounding box center [30, 35] width 16 height 16
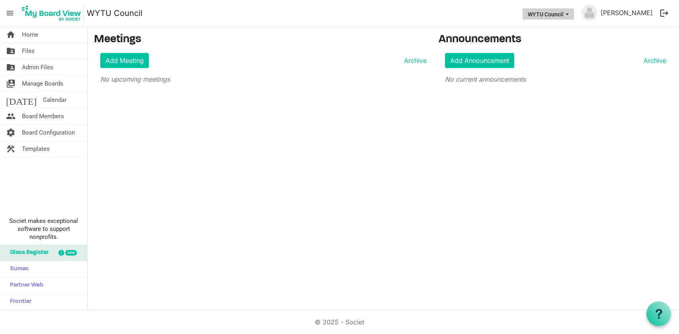
click at [553, 19] on button "WYTU Council" at bounding box center [547, 13] width 51 height 11
click at [552, 34] on li "WYTU Council" at bounding box center [557, 30] width 48 height 14
click at [558, 18] on button "WYTU Council" at bounding box center [547, 13] width 51 height 11
drag, startPoint x: 550, startPoint y: 33, endPoint x: 536, endPoint y: 45, distance: 18.0
click at [540, 41] on ul "WYTU Council WYTU Council" at bounding box center [557, 36] width 48 height 35
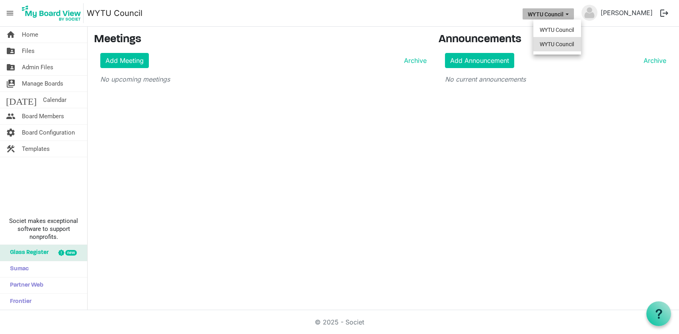
click at [536, 46] on li "WYTU Council" at bounding box center [557, 44] width 48 height 14
click at [565, 12] on button "WYTU Council" at bounding box center [547, 13] width 51 height 11
click at [555, 44] on li "WYTU Council" at bounding box center [557, 44] width 48 height 14
click at [37, 88] on span "Manage Boards" at bounding box center [42, 84] width 41 height 16
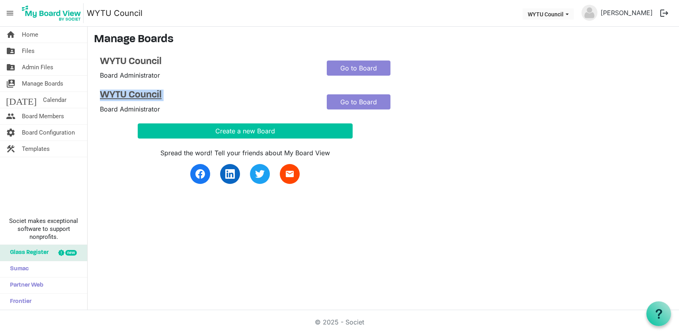
click at [201, 79] on div "WYTU Council Board Administrator Go to Board WYTU Council Board Administrator G…" at bounding box center [321, 85] width 442 height 58
click at [349, 68] on link "Go to Board" at bounding box center [359, 67] width 64 height 15
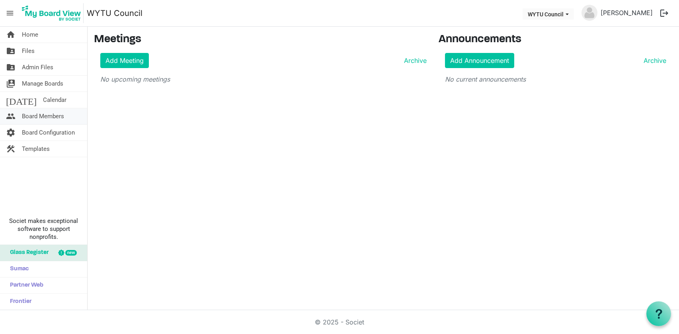
click at [46, 115] on span "Board Members" at bounding box center [43, 116] width 42 height 16
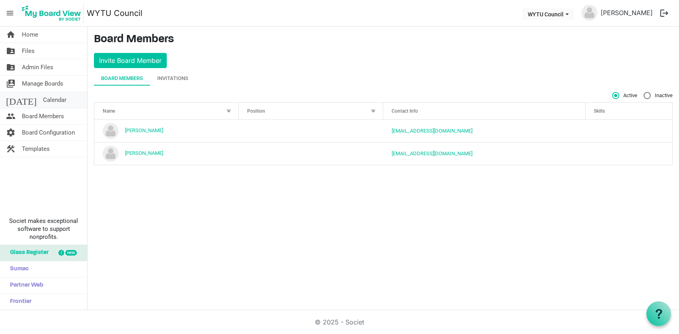
click at [44, 102] on span "Calendar" at bounding box center [54, 100] width 23 height 16
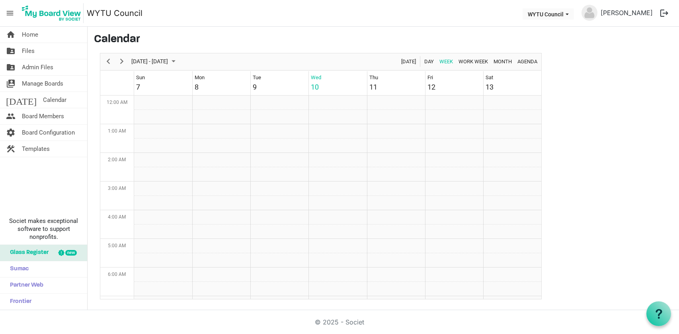
scroll to position [257, 0]
click at [42, 151] on span "Templates" at bounding box center [36, 149] width 28 height 16
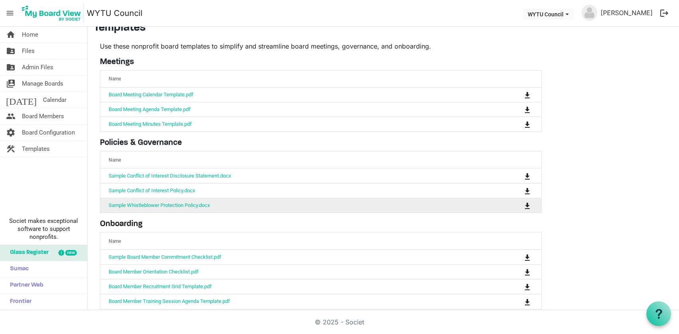
scroll to position [36, 0]
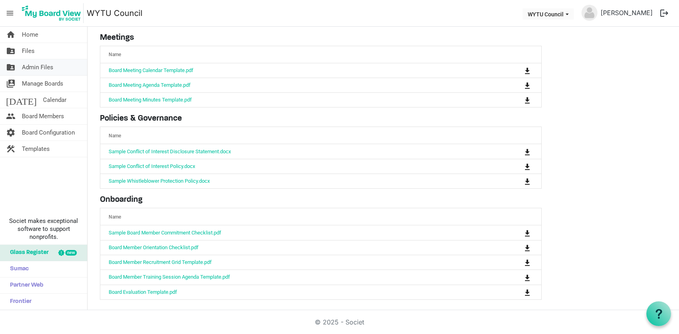
click at [35, 59] on span "Admin Files" at bounding box center [37, 67] width 31 height 16
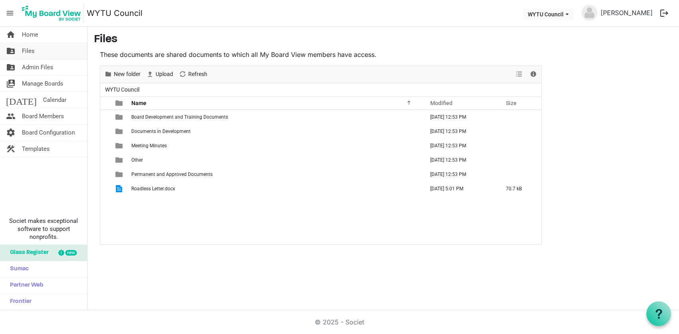
click at [37, 51] on link "folder_shared Files" at bounding box center [43, 51] width 87 height 16
click at [41, 66] on span "Admin Files" at bounding box center [37, 67] width 31 height 16
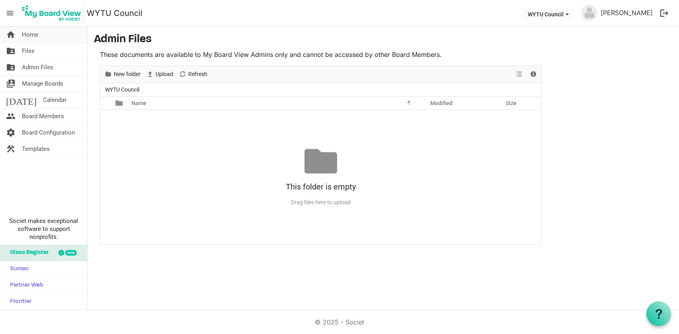
click at [25, 35] on span "Home" at bounding box center [30, 35] width 16 height 16
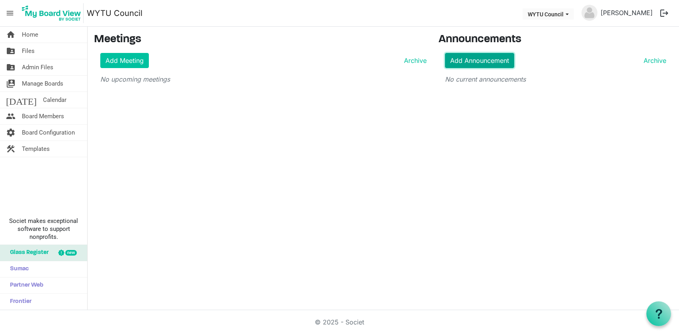
click at [492, 58] on link "Add Announcement" at bounding box center [479, 60] width 69 height 15
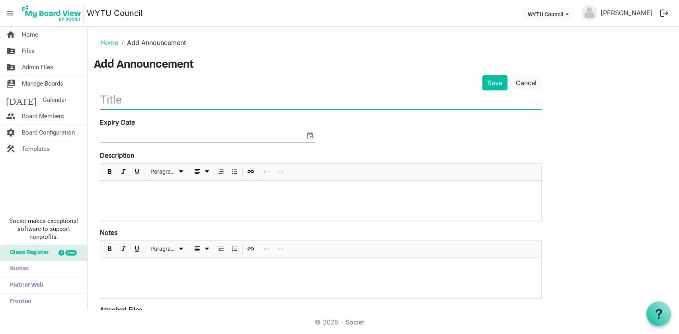
click at [158, 103] on input "text" at bounding box center [321, 99] width 442 height 19
type input "Test on Announcements"
click at [163, 127] on div "Expiry Date" at bounding box center [207, 130] width 227 height 27
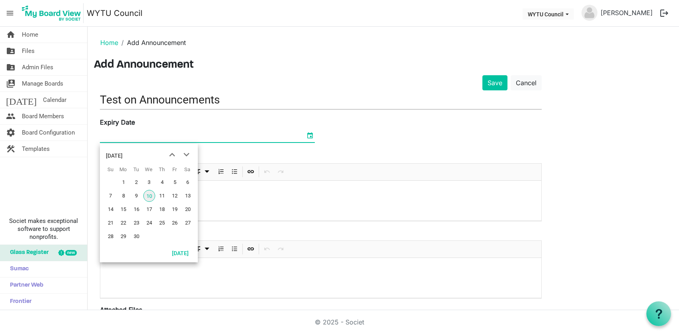
click at [310, 137] on span "select" at bounding box center [310, 135] width 10 height 10
click at [165, 201] on span "11" at bounding box center [162, 196] width 12 height 12
type input "9/11/2025"
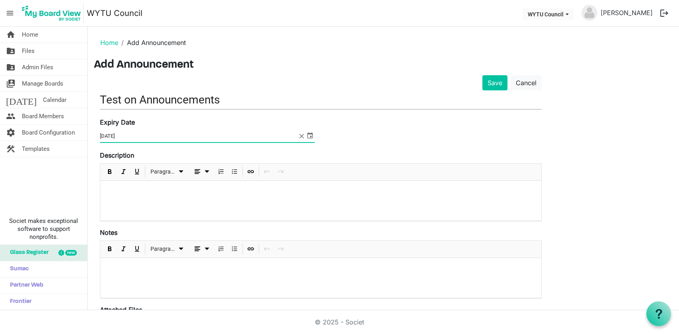
click at [162, 202] on div at bounding box center [320, 201] width 441 height 40
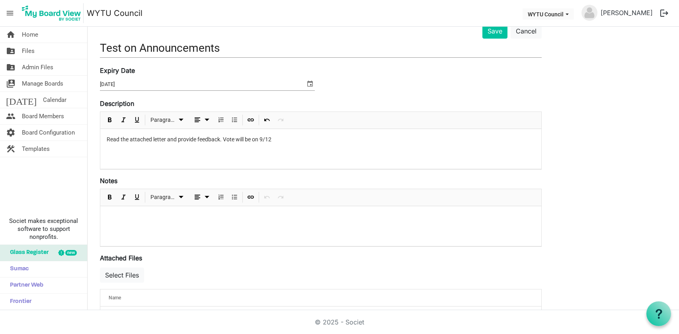
scroll to position [76, 0]
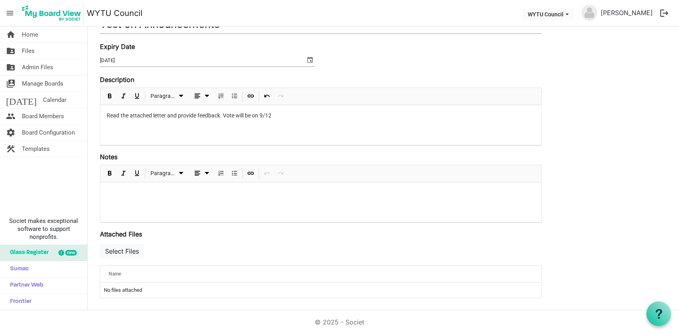
click at [131, 192] on p at bounding box center [321, 193] width 428 height 8
click at [125, 290] on td "No files attached" at bounding box center [320, 290] width 441 height 15
click at [117, 273] on span "Name" at bounding box center [115, 274] width 12 height 6
click at [121, 253] on button "Select Files" at bounding box center [122, 251] width 44 height 15
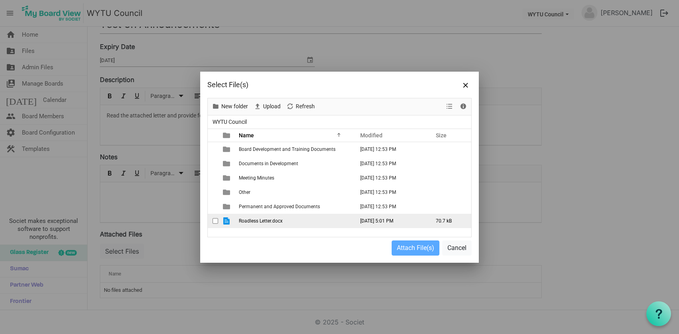
click at [251, 214] on td "Roadless Letter.docx" at bounding box center [293, 221] width 115 height 14
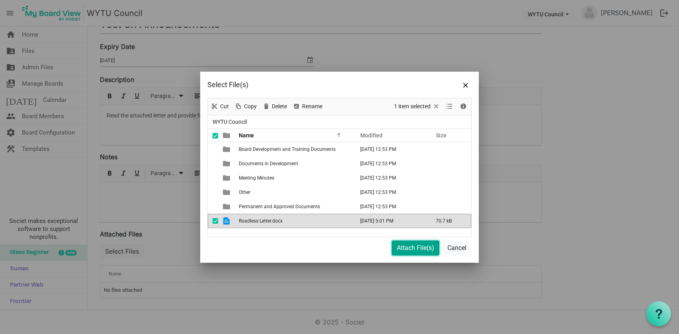
click at [423, 247] on button "Attach File(s)" at bounding box center [416, 247] width 48 height 15
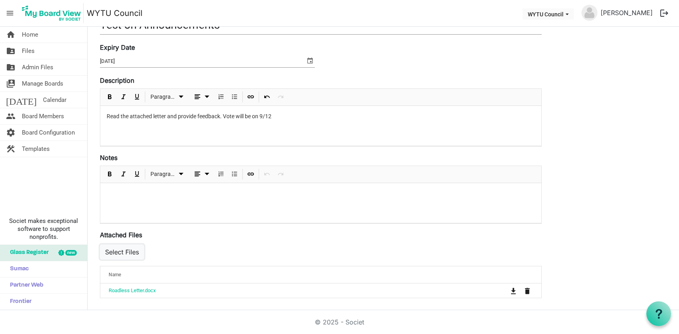
scroll to position [0, 0]
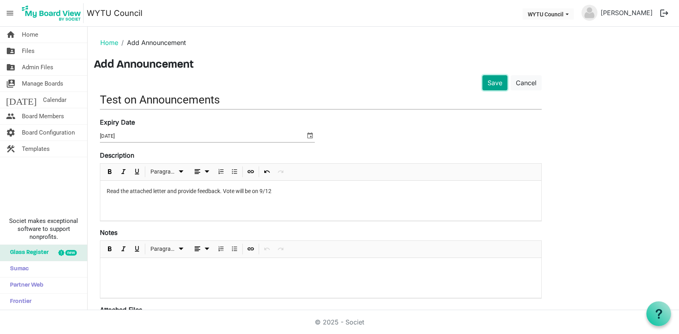
click at [489, 80] on button "Save" at bounding box center [494, 82] width 25 height 15
click at [44, 47] on link "folder_shared Files" at bounding box center [43, 51] width 87 height 16
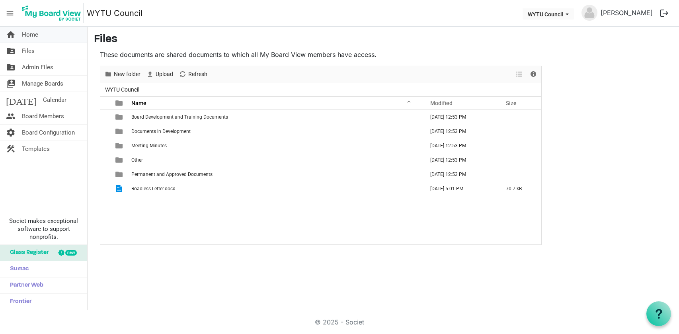
click at [39, 41] on link "home Home" at bounding box center [43, 35] width 87 height 16
